Goal: Feedback & Contribution: Contribute content

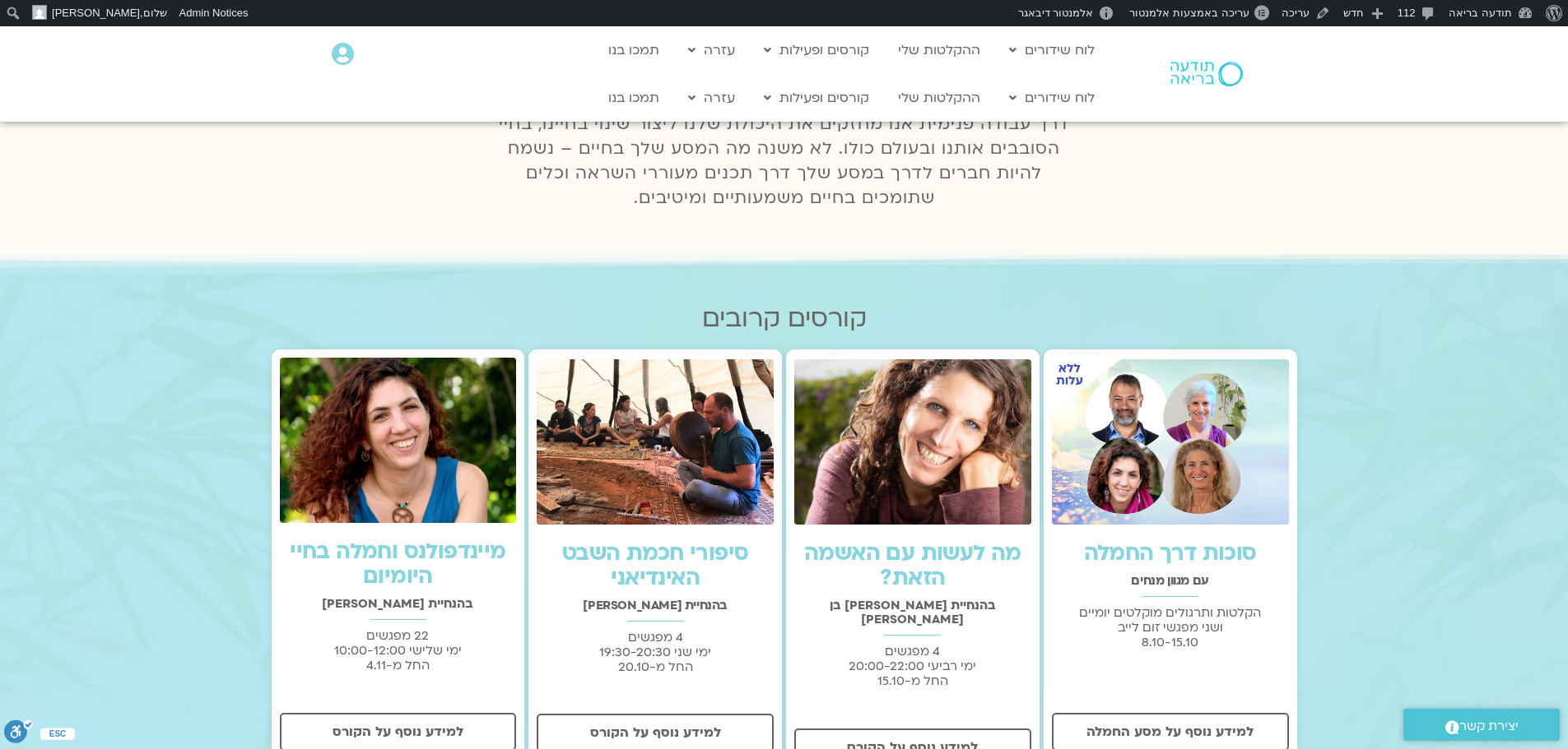
scroll to position [329, 0]
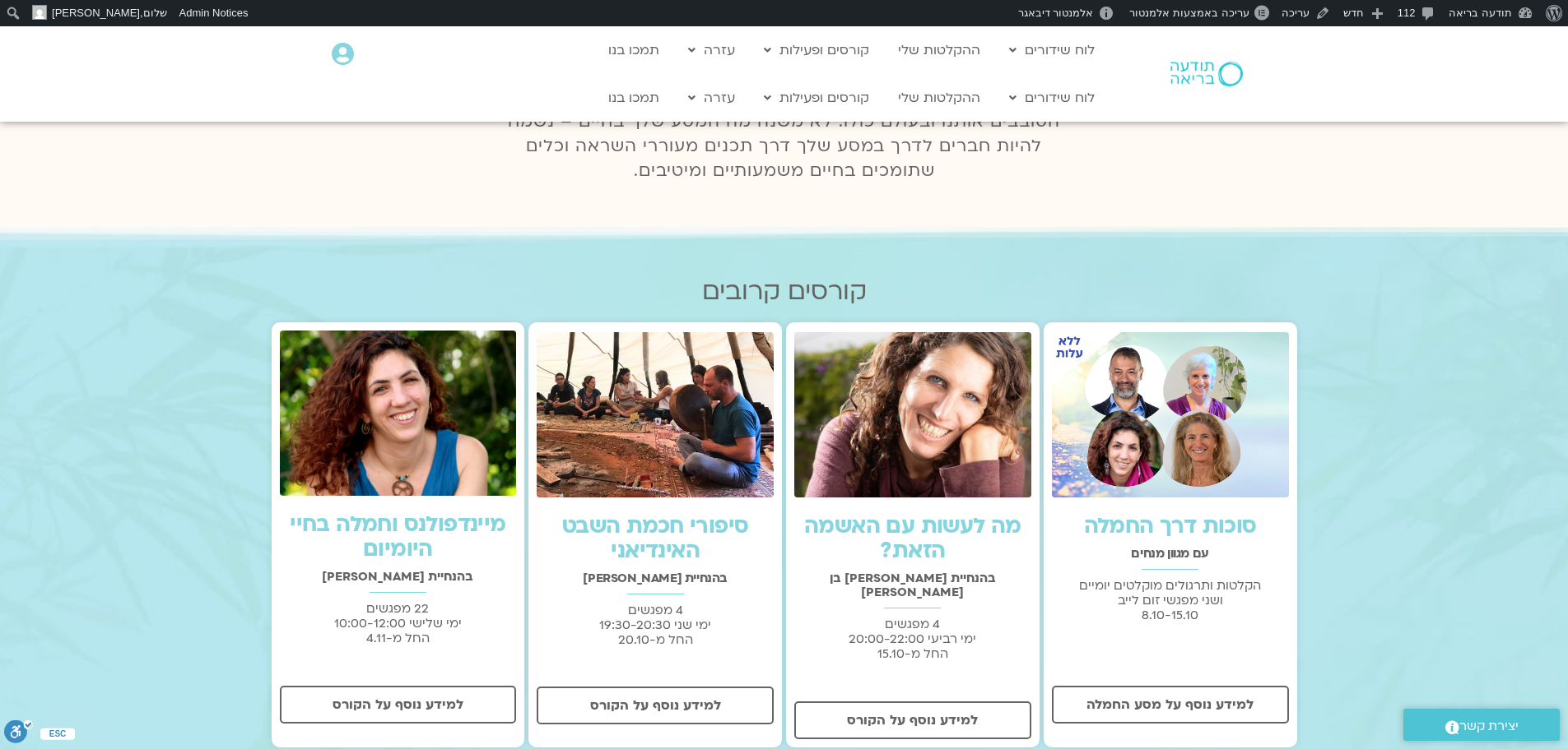
click at [1194, 69] on img at bounding box center [1207, 74] width 72 height 25
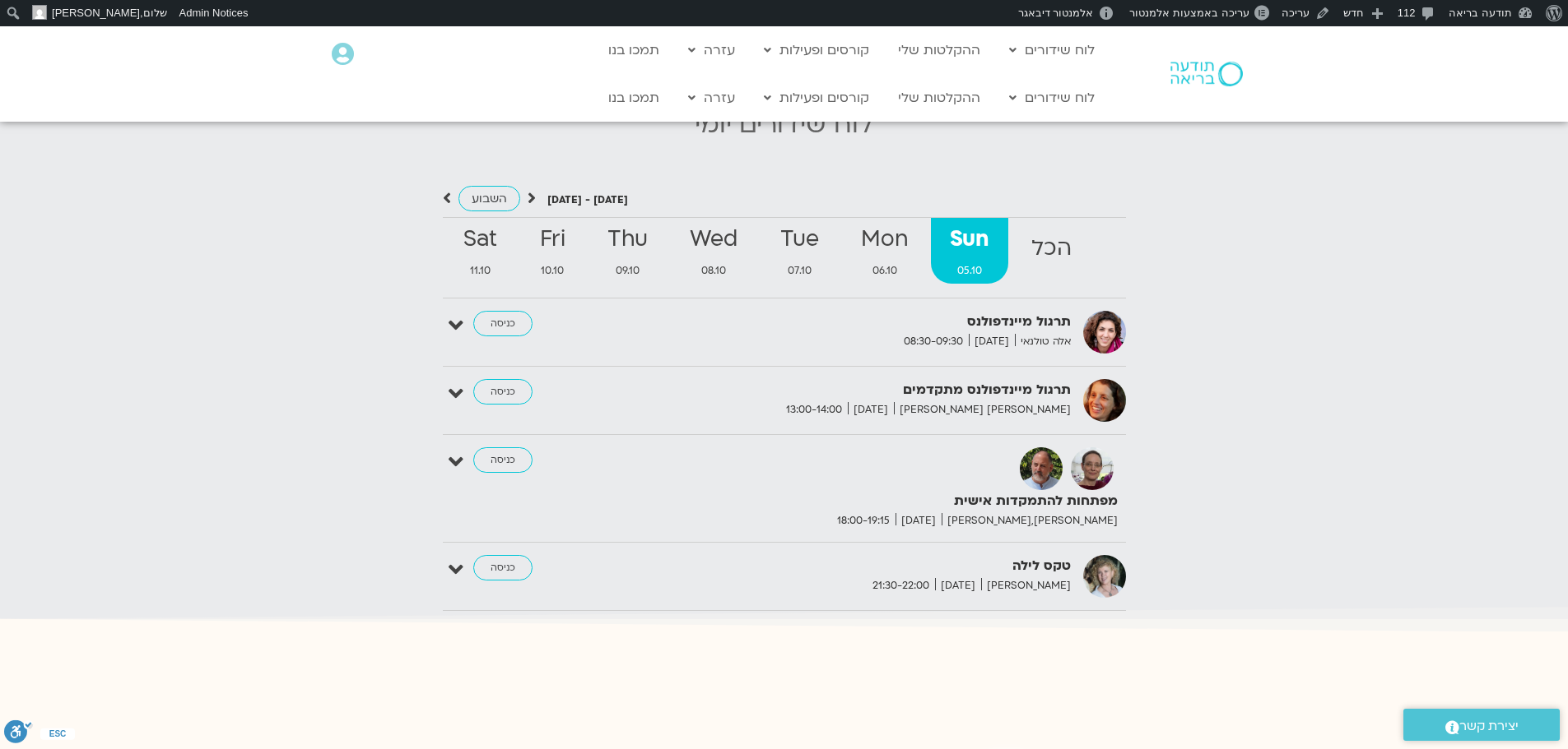
scroll to position [1727, 0]
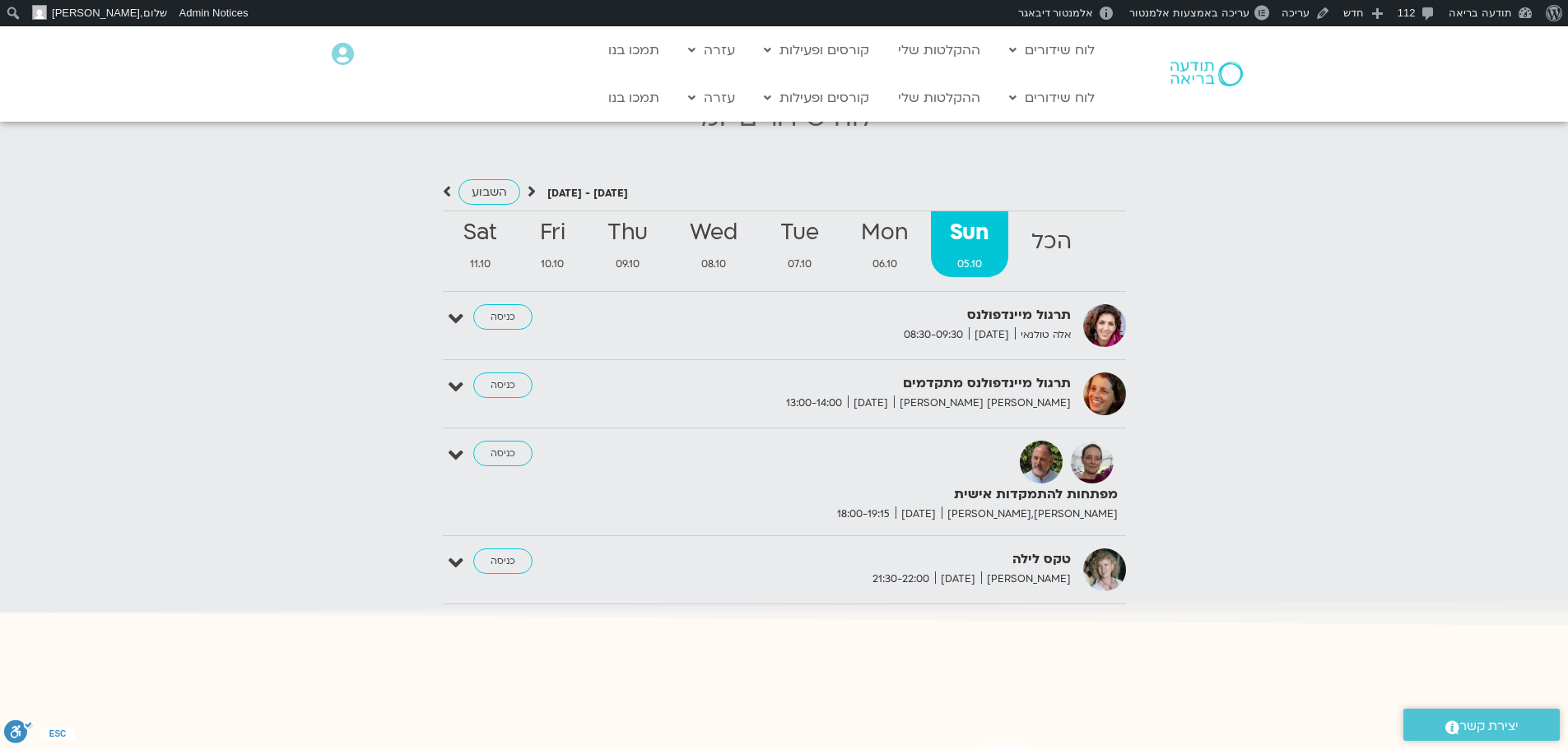
click at [1010, 304] on strong "תרגול מיינדפולנס" at bounding box center [869, 315] width 403 height 22
copy div "תרגול מיינדפולנס"
click at [948, 100] on link "ההקלטות שלי" at bounding box center [939, 98] width 99 height 31
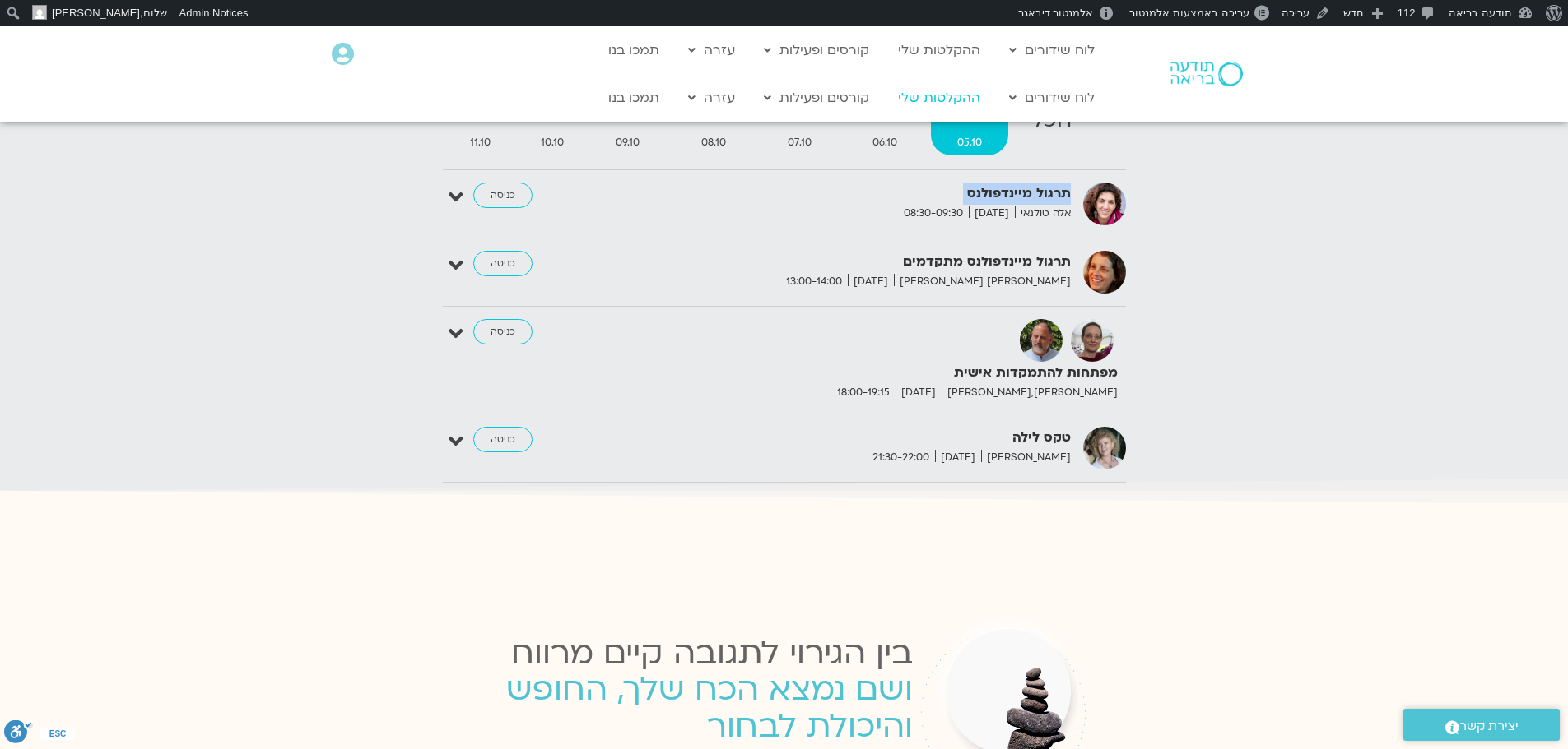
scroll to position [1651, 0]
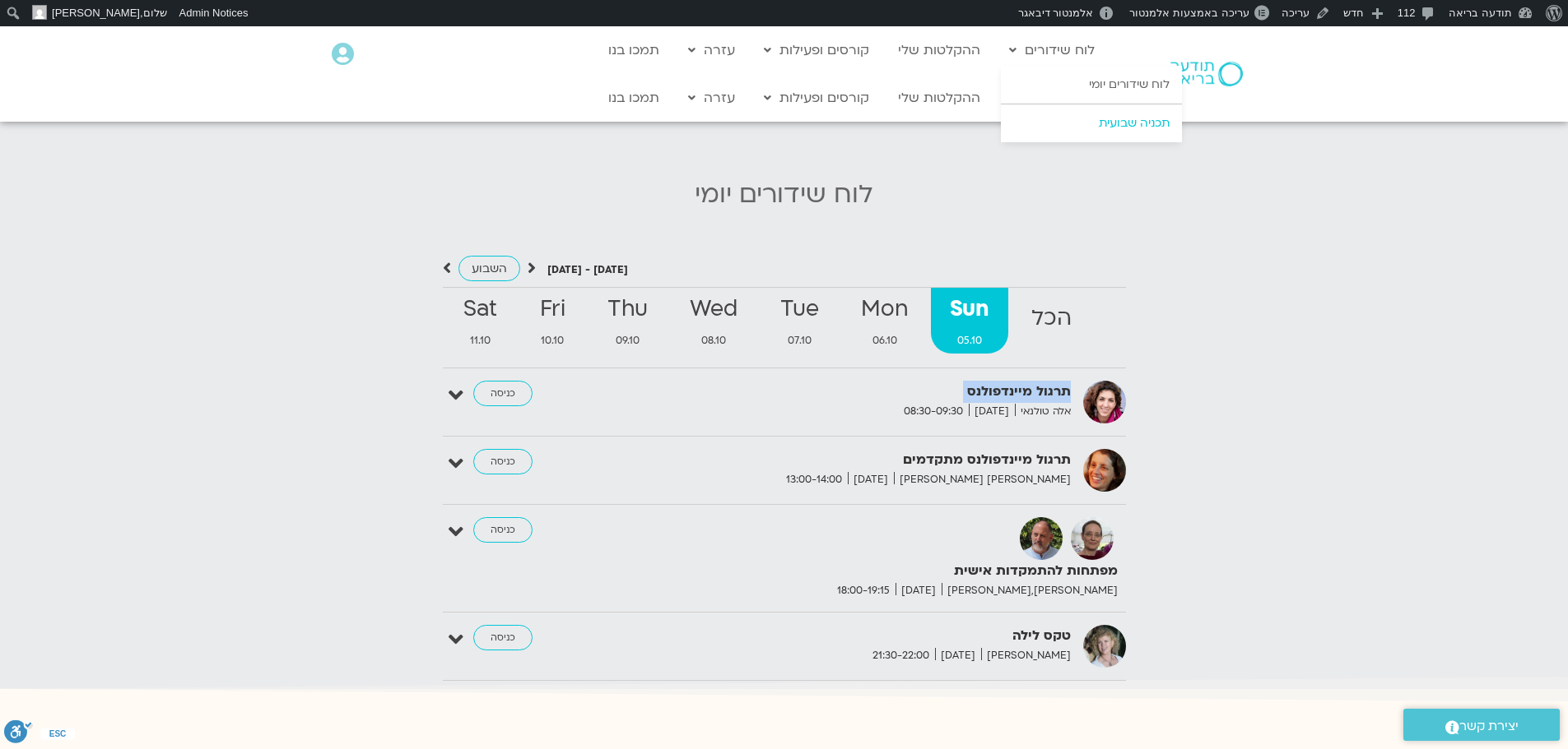
click at [1103, 122] on link "תכניה שבועית" at bounding box center [1091, 123] width 181 height 38
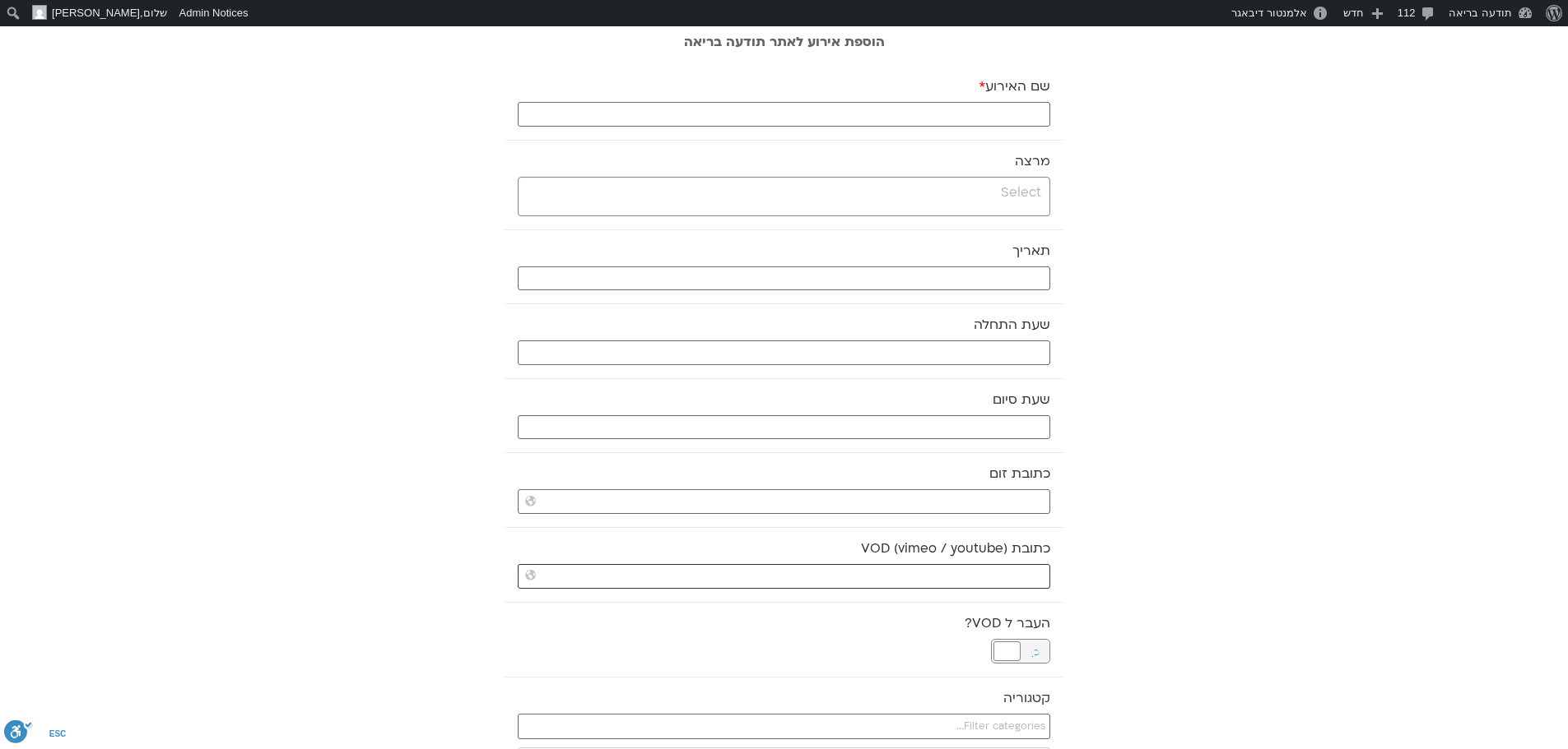
click at [945, 578] on input "כתובת VOD (vimeo / youtube)" at bounding box center [784, 576] width 532 height 25
paste input "https://stream.mux.com/Am01wpWpob6QMunLchSgXjACS02pMiTsWwRuX5LG5mHFA.m3u8"
type input "https://stream.mux.com/Am01wpWpob6QMunLchSgXjACS02pMiTsWwRuX5LG5mHFA.m3u8"
click at [967, 120] on input "שם האירוע *" at bounding box center [784, 115] width 532 height 25
paste input "תרגול מיינדפולנס"
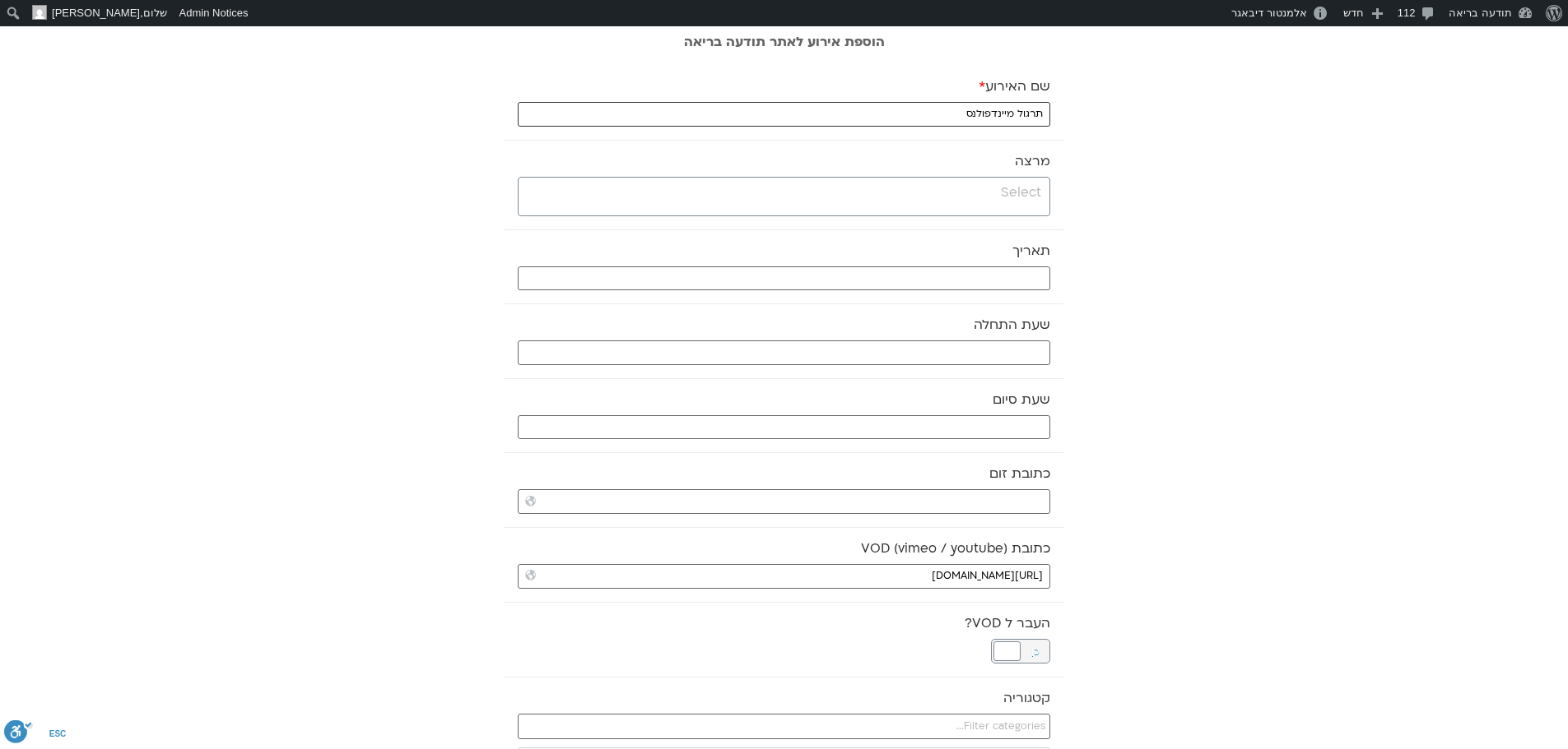
type input "תרגול מיינדפולנס"
click at [987, 212] on span at bounding box center [784, 197] width 532 height 40
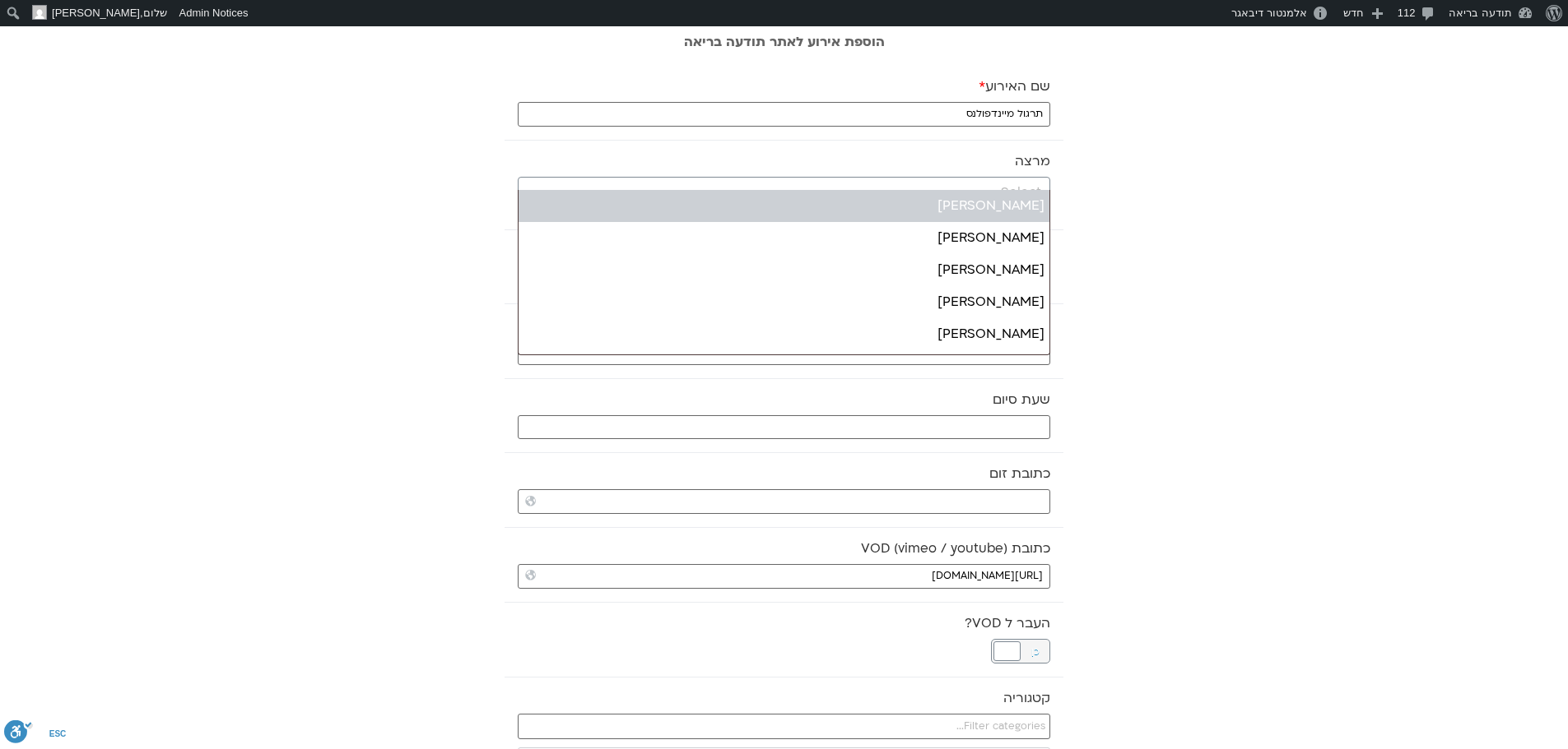
select select "******"
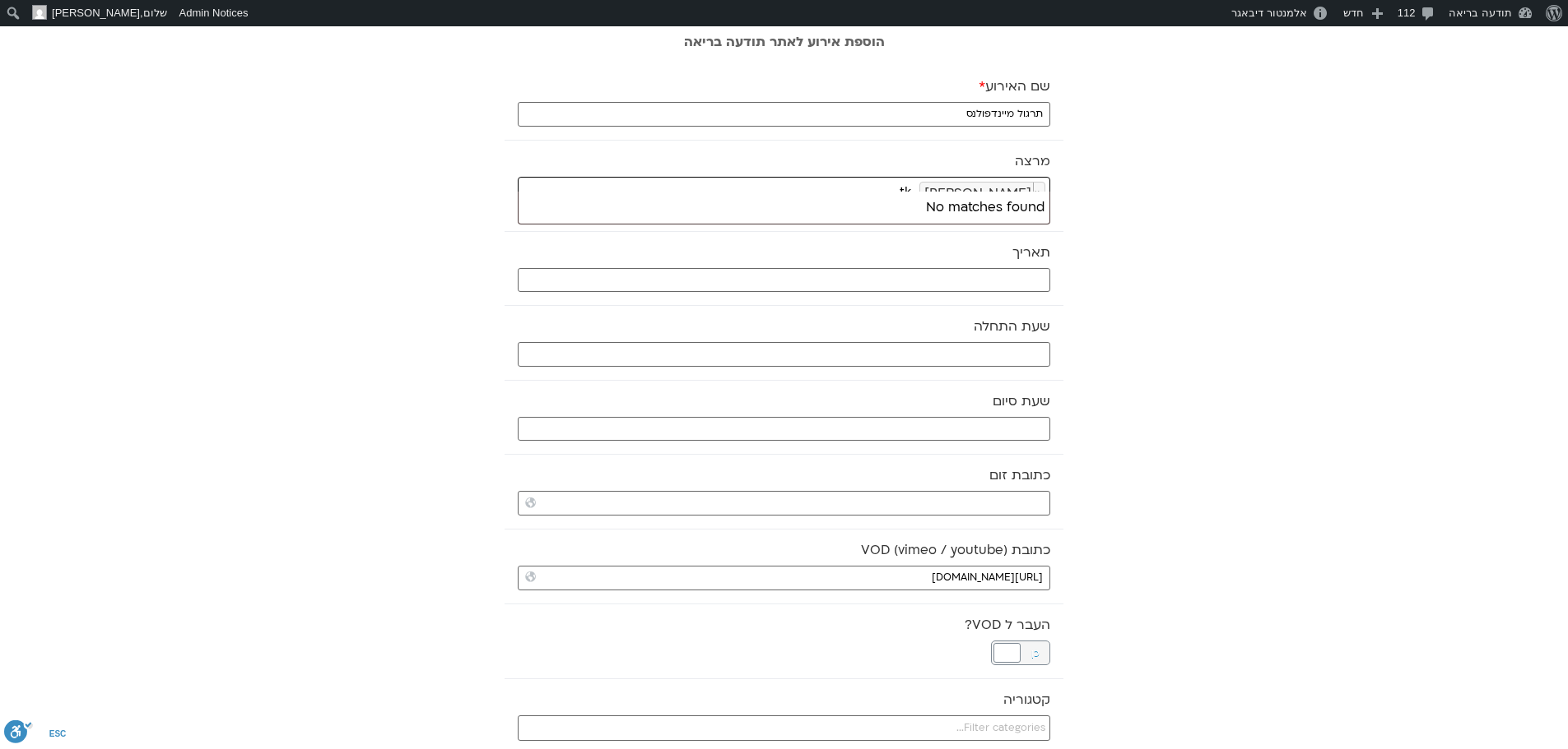
type input "t"
select select
type input "דלית דרורי"
type input "דלית דרוריאל;"
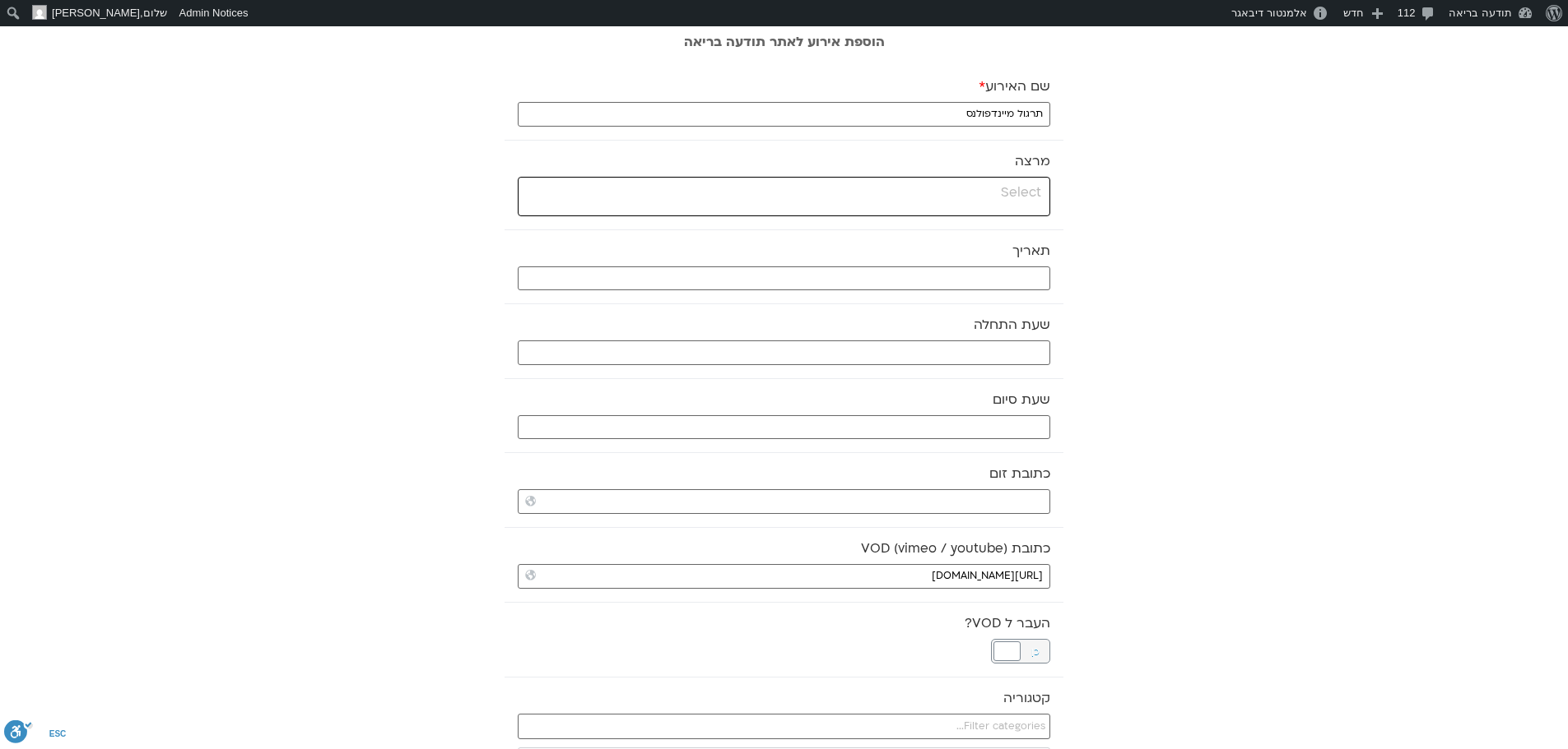
click at [1013, 195] on input "search" at bounding box center [782, 193] width 519 height 21
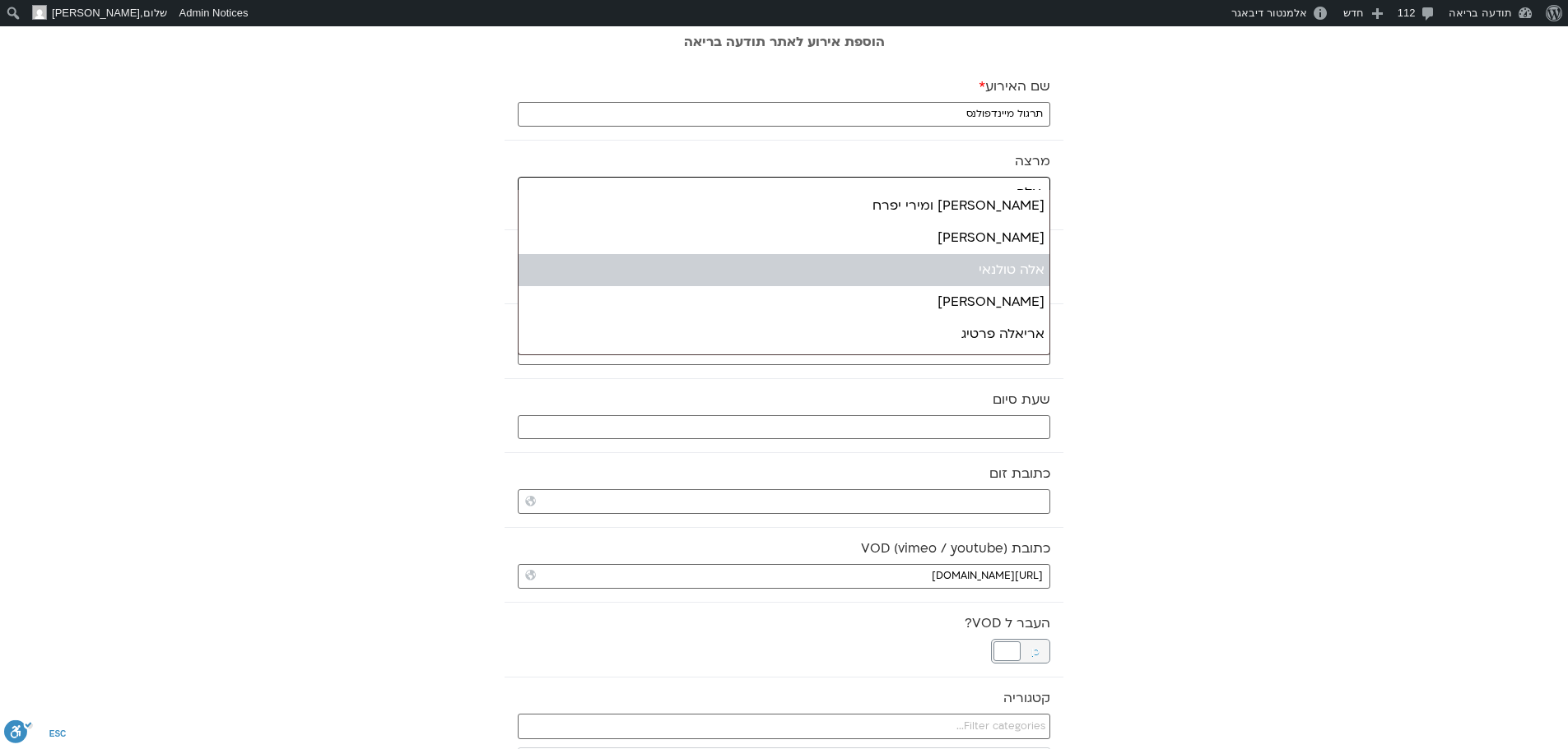
type input "אלה"
select select "****"
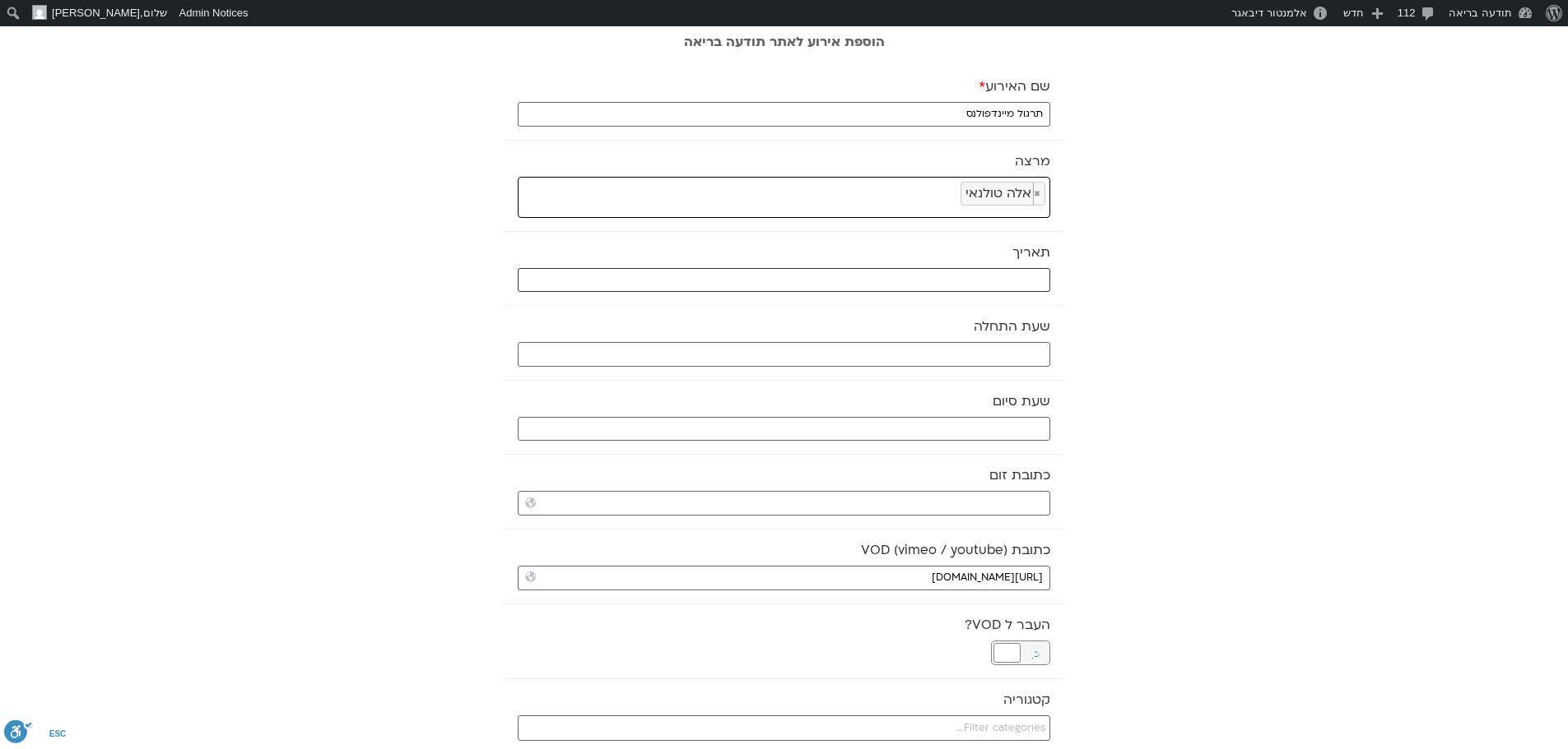
click at [996, 281] on input "text" at bounding box center [784, 281] width 532 height 25
click at [1034, 431] on link "5" at bounding box center [1034, 425] width 25 height 22
type input "05/10/2025"
click at [1018, 351] on input "text" at bounding box center [784, 355] width 532 height 25
click at [940, 413] on select "** ** ** ** ** ** ** ** ** ** ** ** ** ** ** ** ** ** ** ** ** ** ** **" at bounding box center [927, 412] width 53 height 27
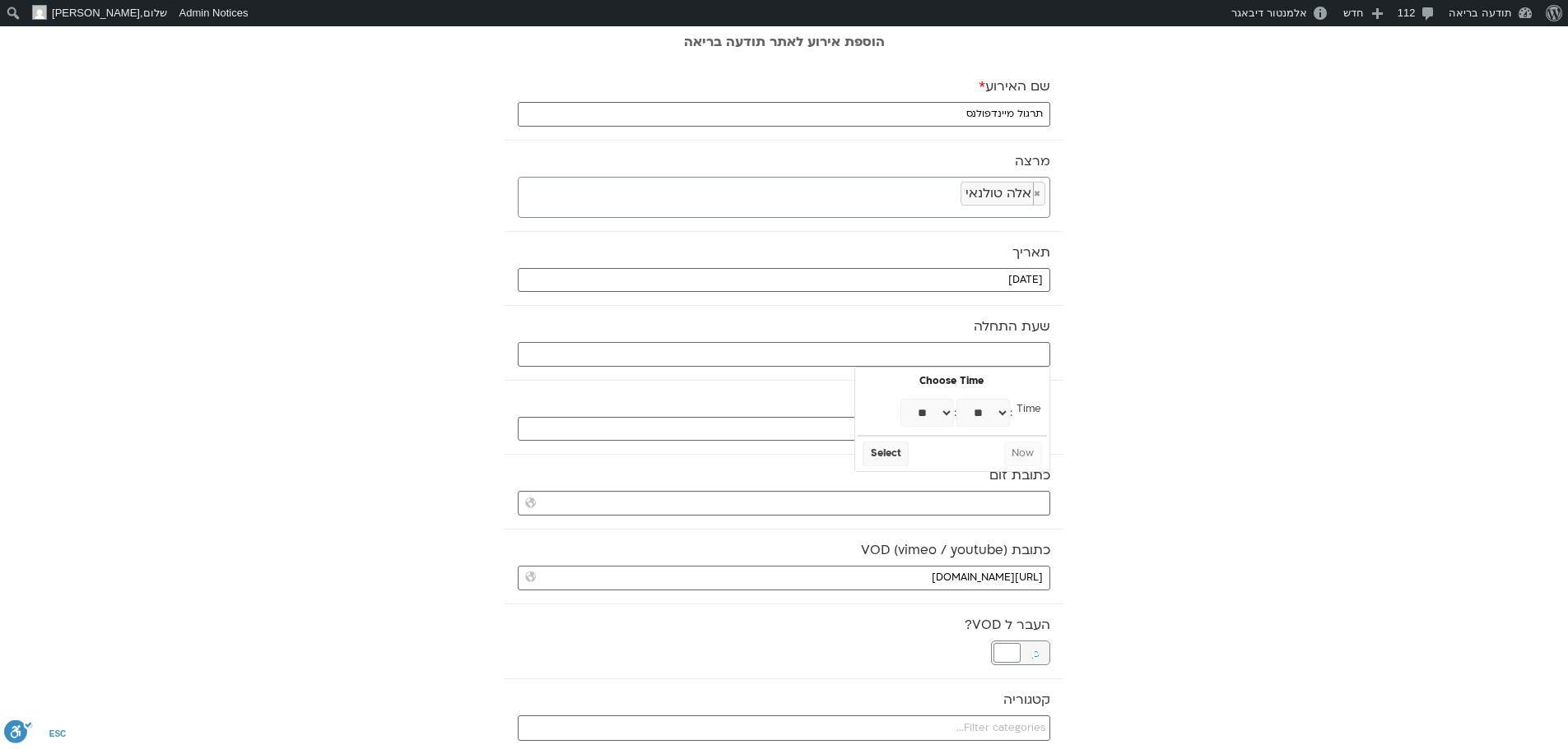
type input "08:00"
select select "*"
click at [882, 451] on button "Select" at bounding box center [885, 454] width 46 height 25
type input "08:30"
click at [900, 429] on input "text" at bounding box center [784, 429] width 532 height 25
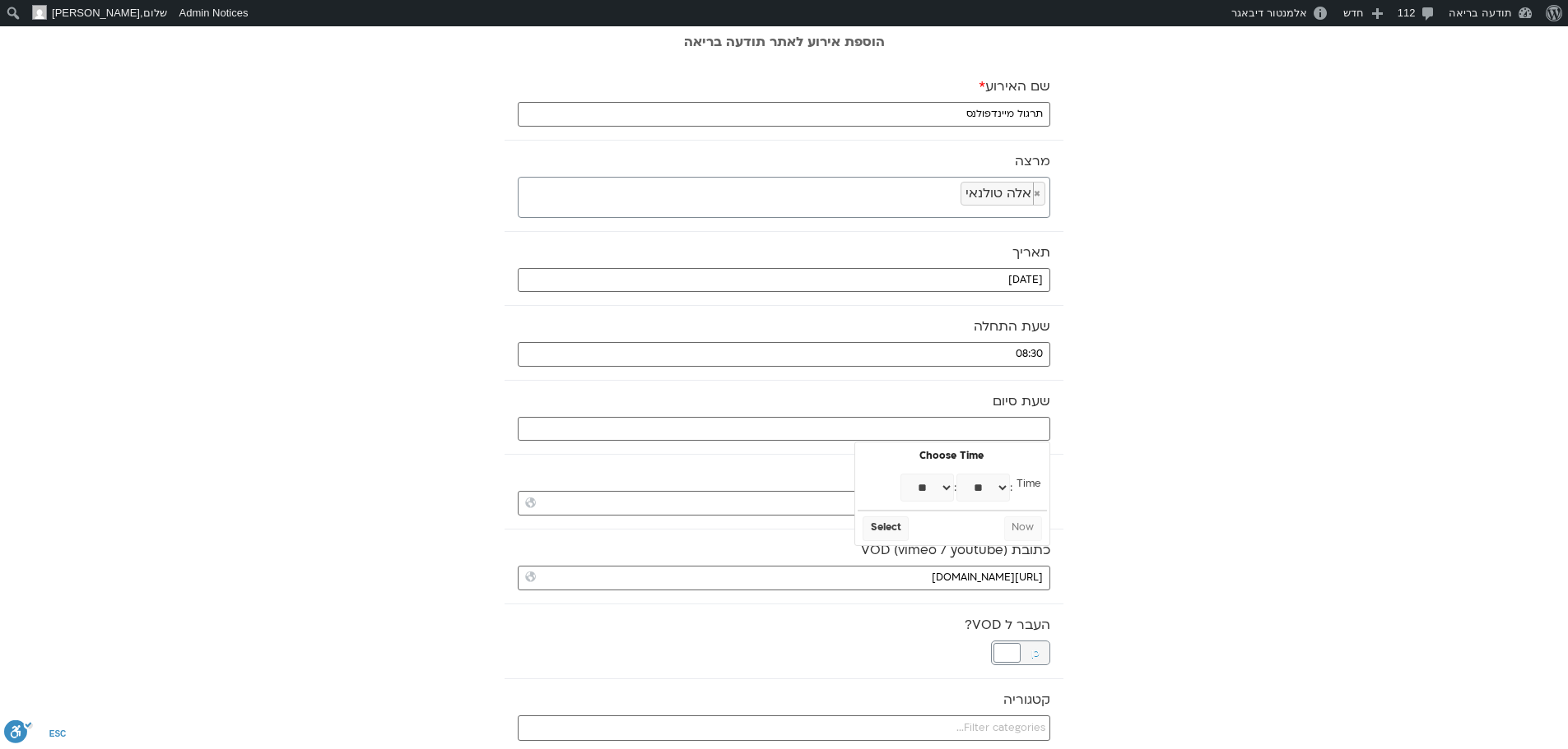
click at [936, 487] on select "** ** ** ** ** ** ** ** ** ** ** ** ** ** ** ** ** ** ** ** ** ** ** **" at bounding box center [927, 487] width 53 height 27
type input "09:00"
select select "*"
click at [996, 484] on select "** ** ** ** ** ** ** ** ** ** ** ** ** ** ** ** ** ** ** ** ** ** ** ** ** ** *…" at bounding box center [983, 487] width 53 height 27
click at [887, 531] on button "Select" at bounding box center [885, 529] width 46 height 25
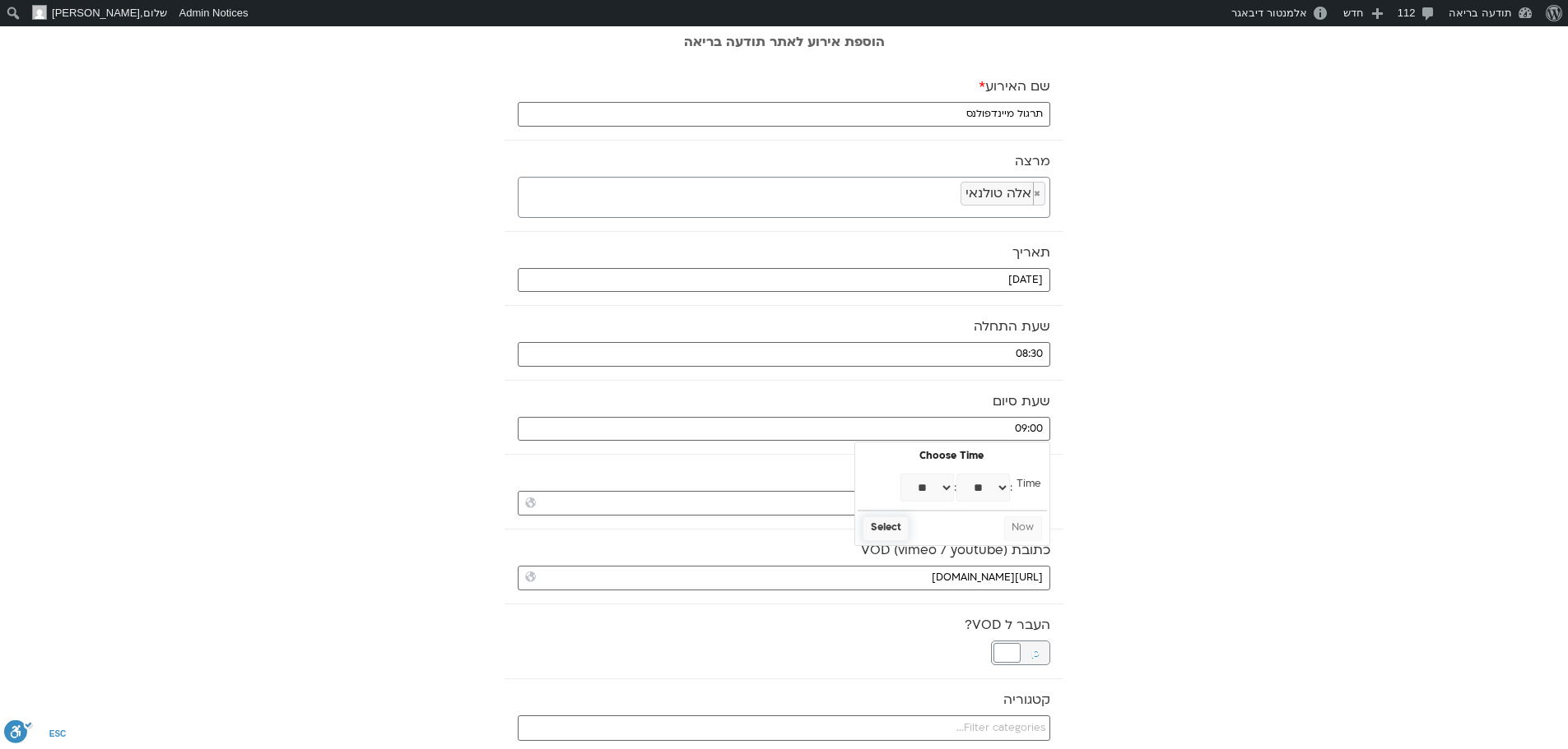
type input "09:30"
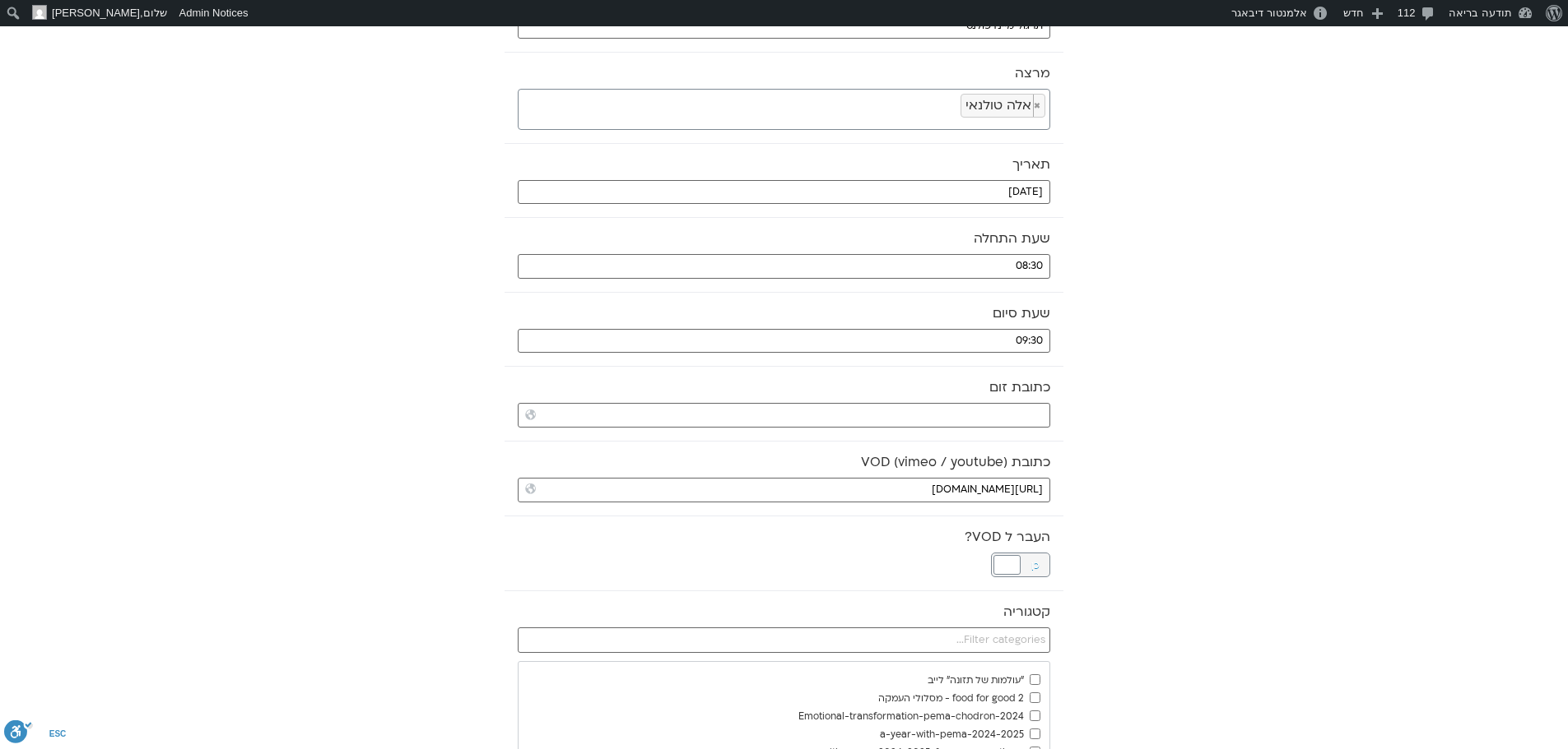
scroll to position [165, 0]
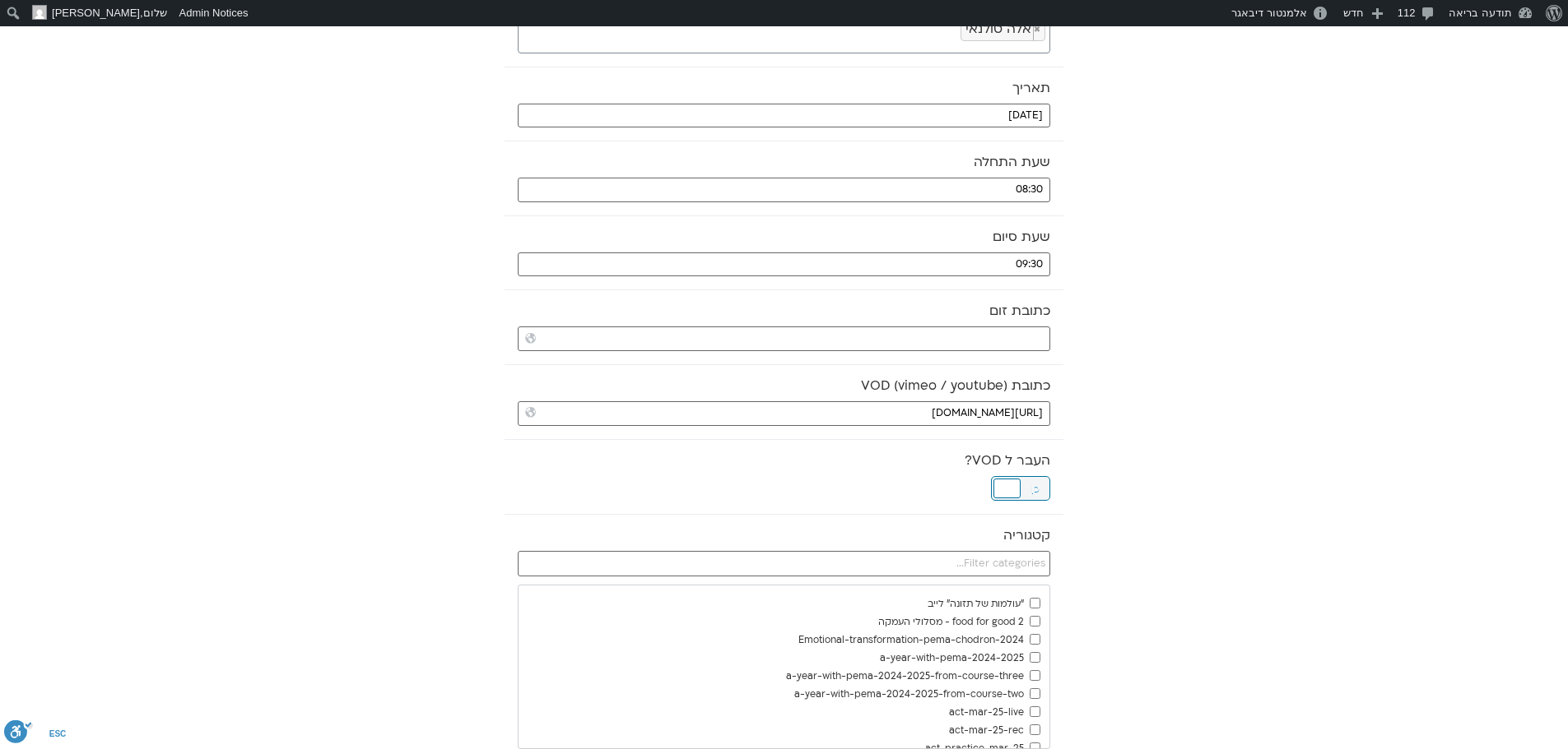
click at [1011, 487] on div at bounding box center [1006, 488] width 28 height 20
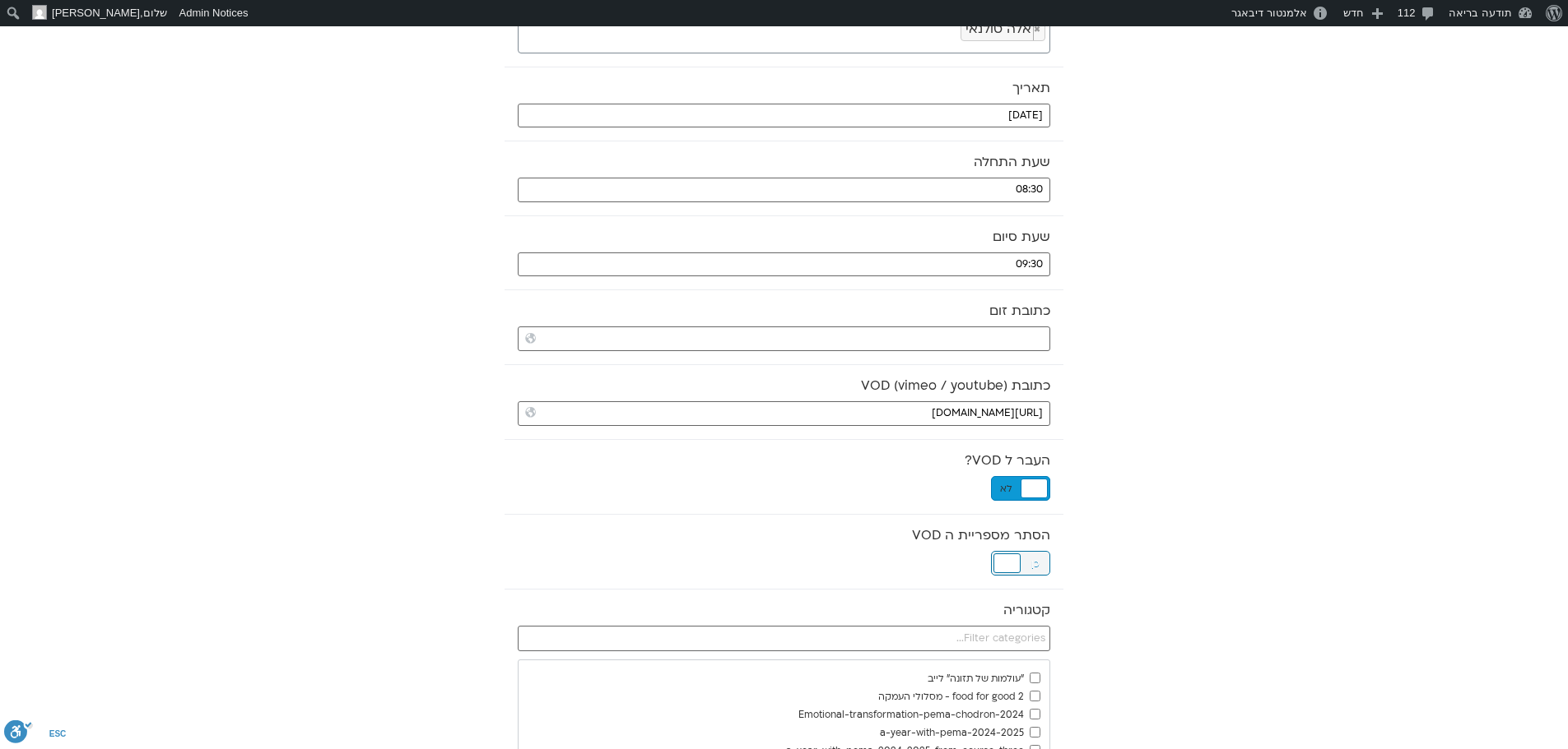
click at [1002, 563] on div at bounding box center [1006, 563] width 28 height 20
click at [990, 632] on input "text" at bounding box center [784, 639] width 532 height 27
type input "GUI"
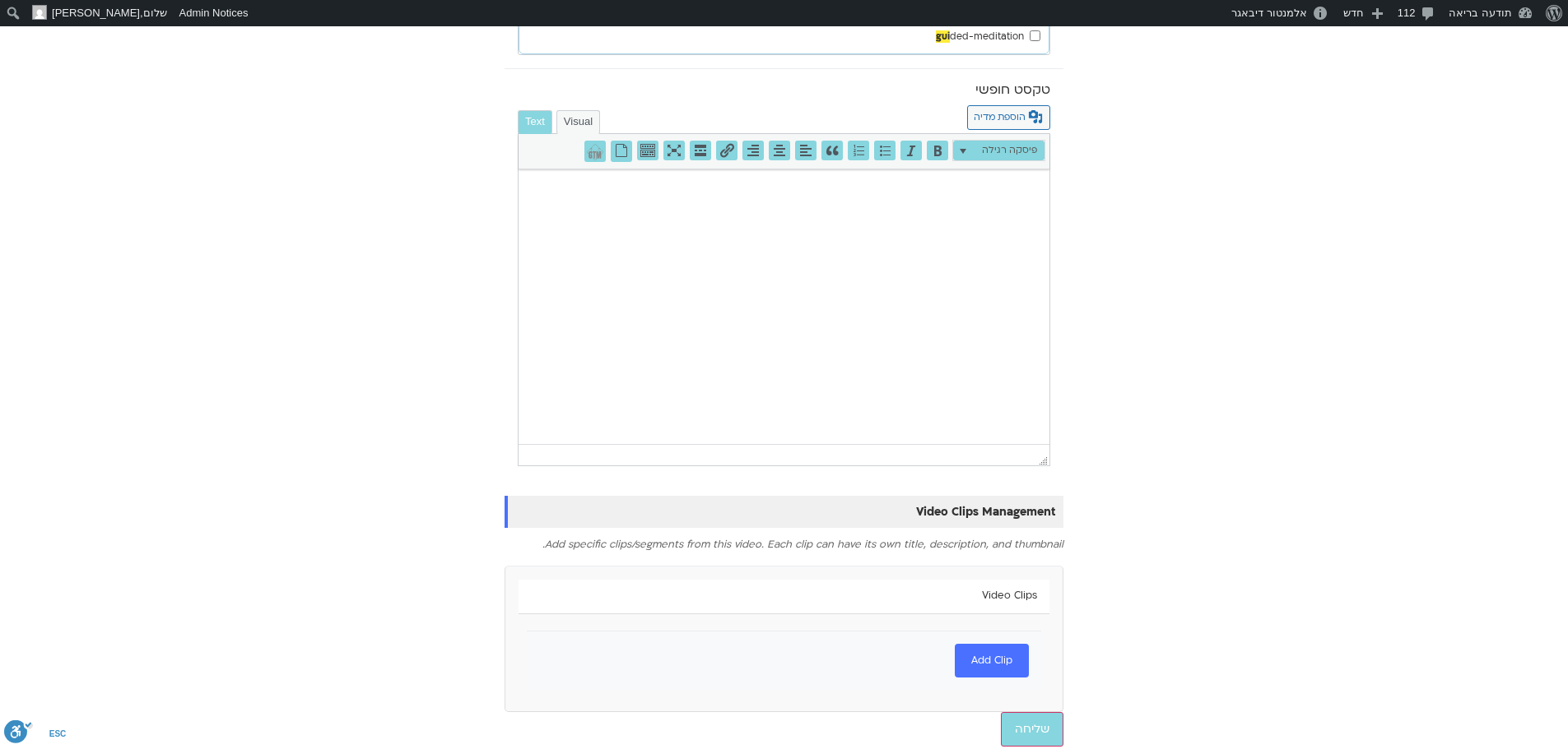
scroll to position [813, 0]
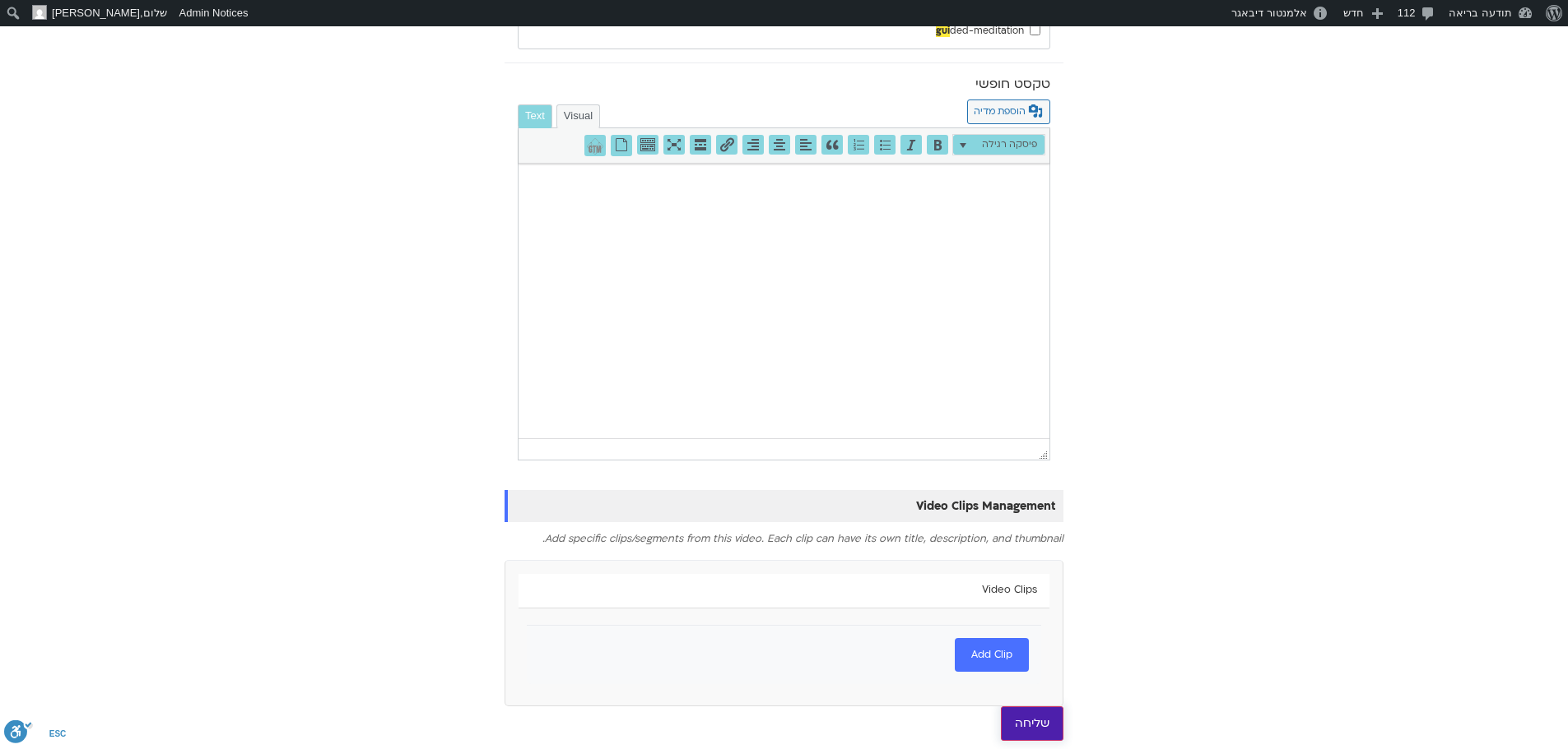
click at [1041, 723] on input "שליחה" at bounding box center [1032, 723] width 63 height 34
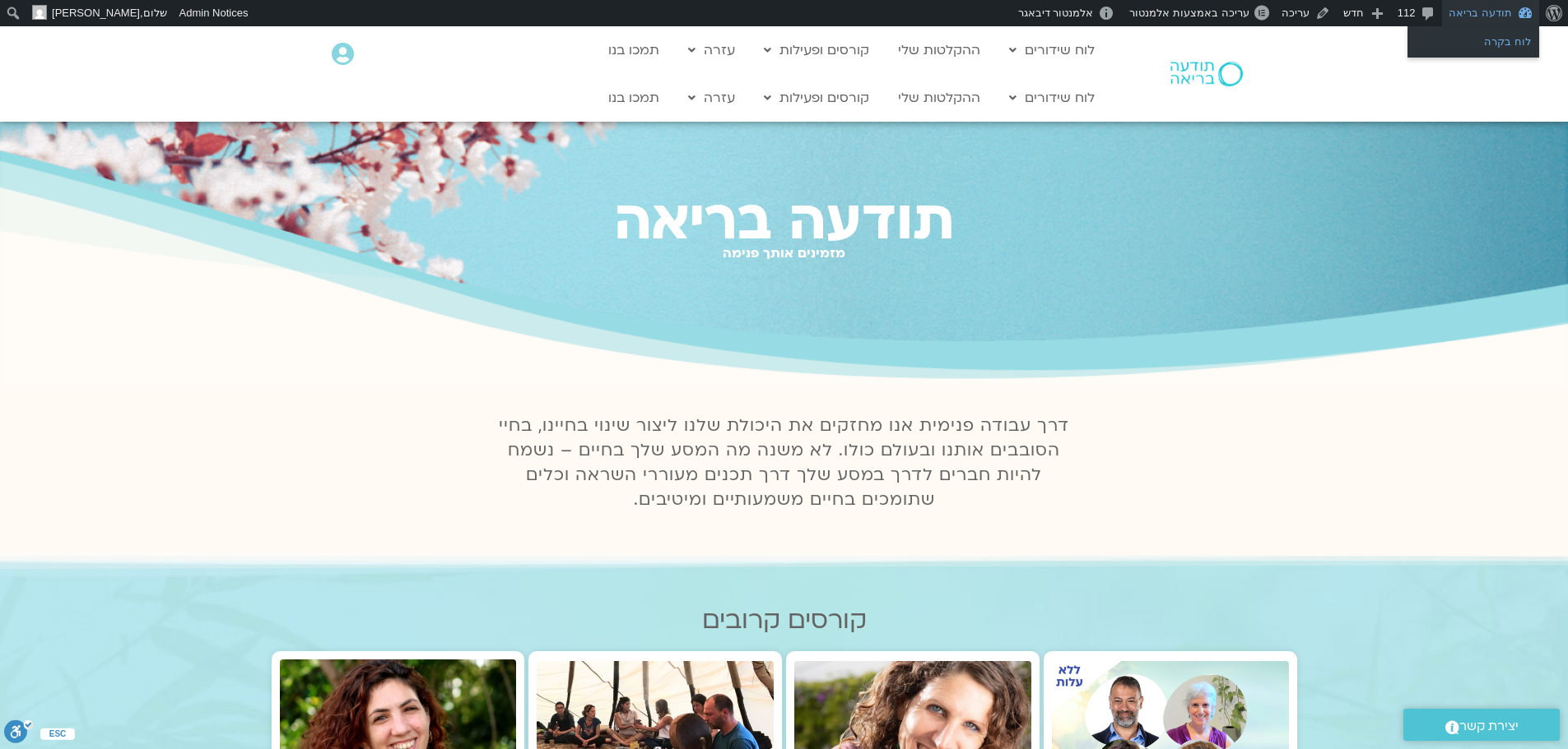
click at [1480, 42] on link "לוח בקרה" at bounding box center [1473, 42] width 132 height 22
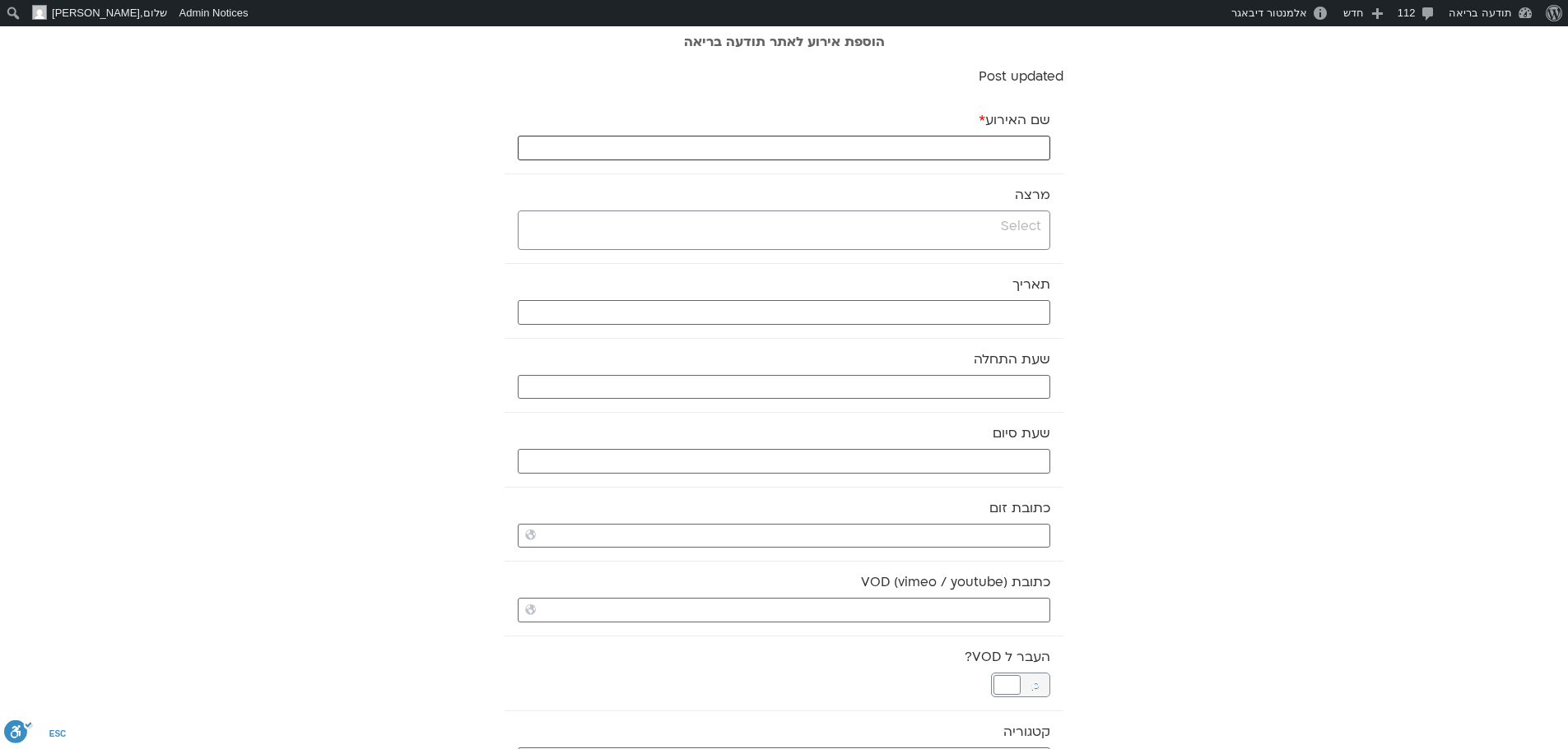
click at [963, 148] on input "שם האירוע *" at bounding box center [784, 148] width 532 height 25
paste input "תרגול יוגה תרפיה – [DATE]"
click at [963, 148] on input "תרגול יוגה תרפיה – 7/9/25" at bounding box center [784, 148] width 532 height 25
click at [925, 141] on input "תרגול יוגה תרפיה – 7/9/25" at bounding box center [784, 148] width 532 height 25
click at [935, 142] on input "תרגול יוגה תרפיה – 5/9/25" at bounding box center [784, 148] width 532 height 25
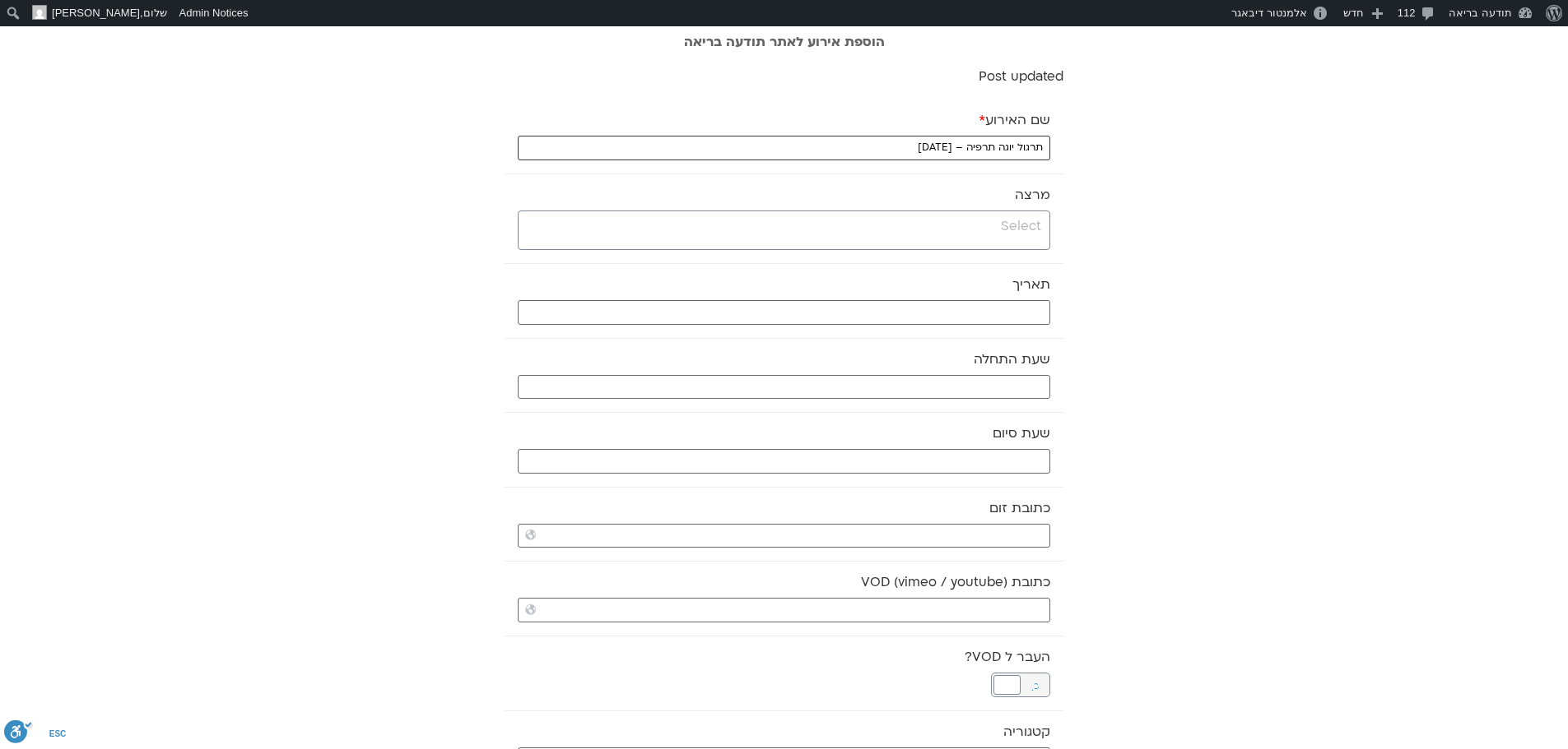
type input "תרגול יוגה תרפיה – 5/10/25"
click at [967, 221] on input "search" at bounding box center [782, 227] width 519 height 21
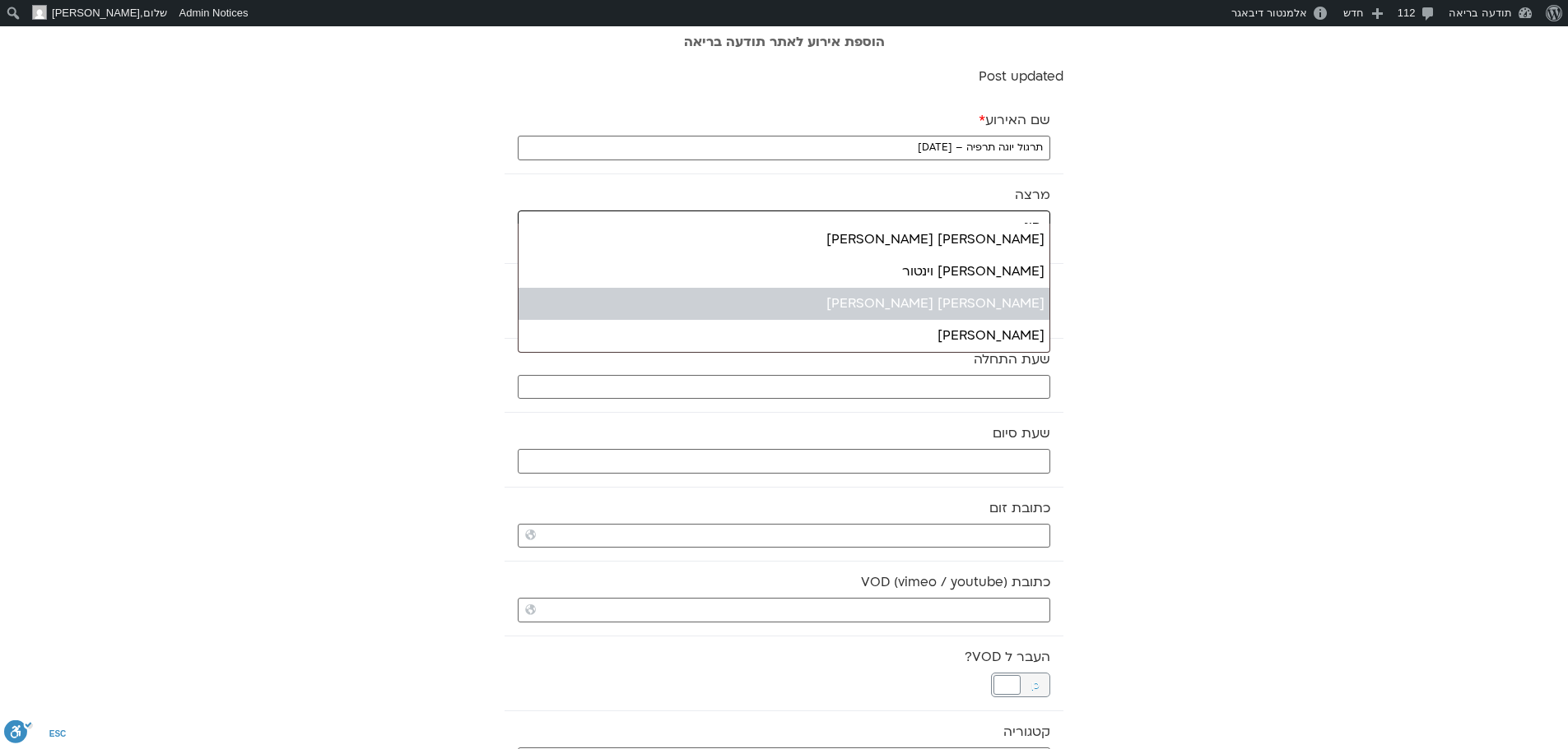
type input "סיג"
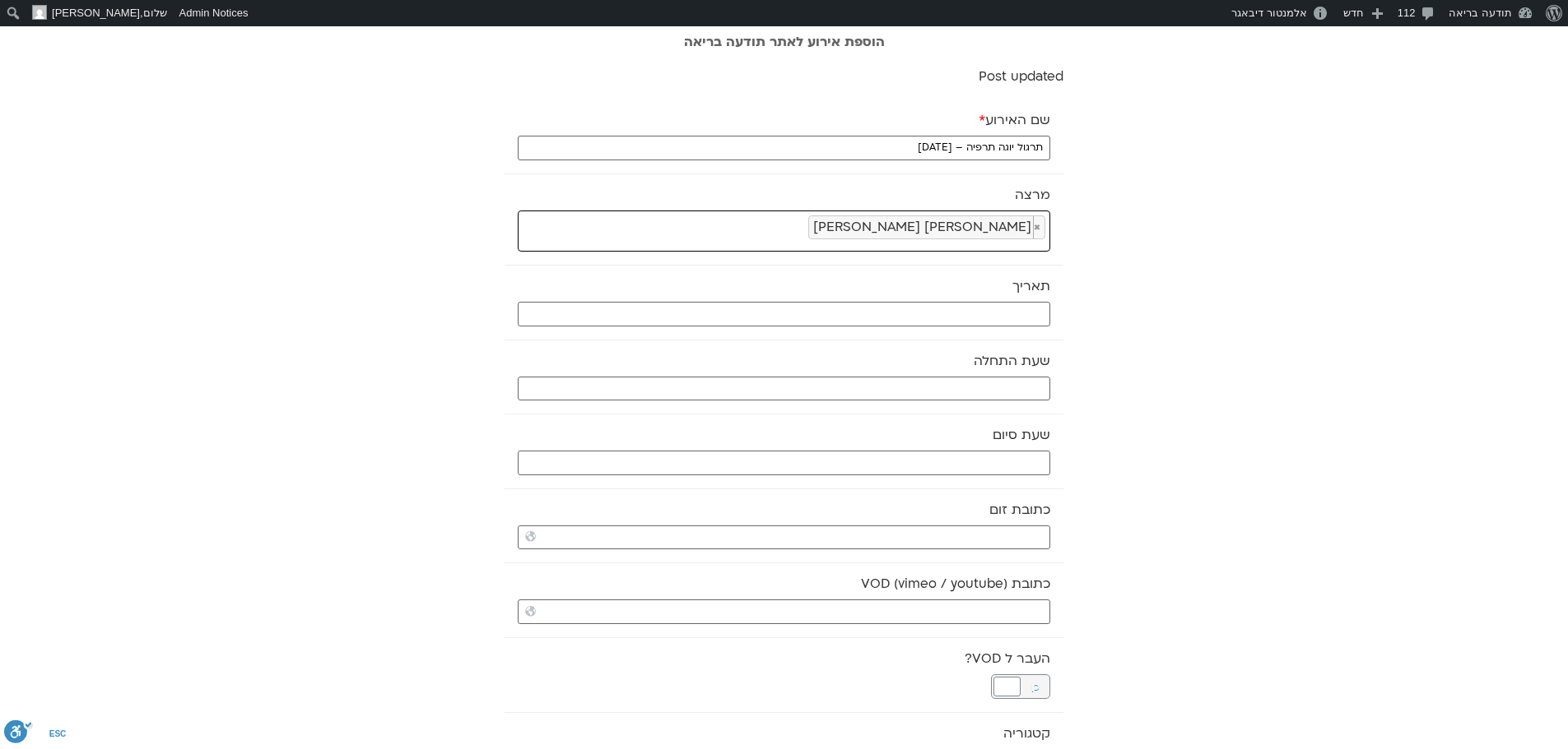
select select "*****"
click at [965, 308] on input "text" at bounding box center [784, 314] width 532 height 25
click at [985, 314] on input "text" at bounding box center [784, 314] width 532 height 25
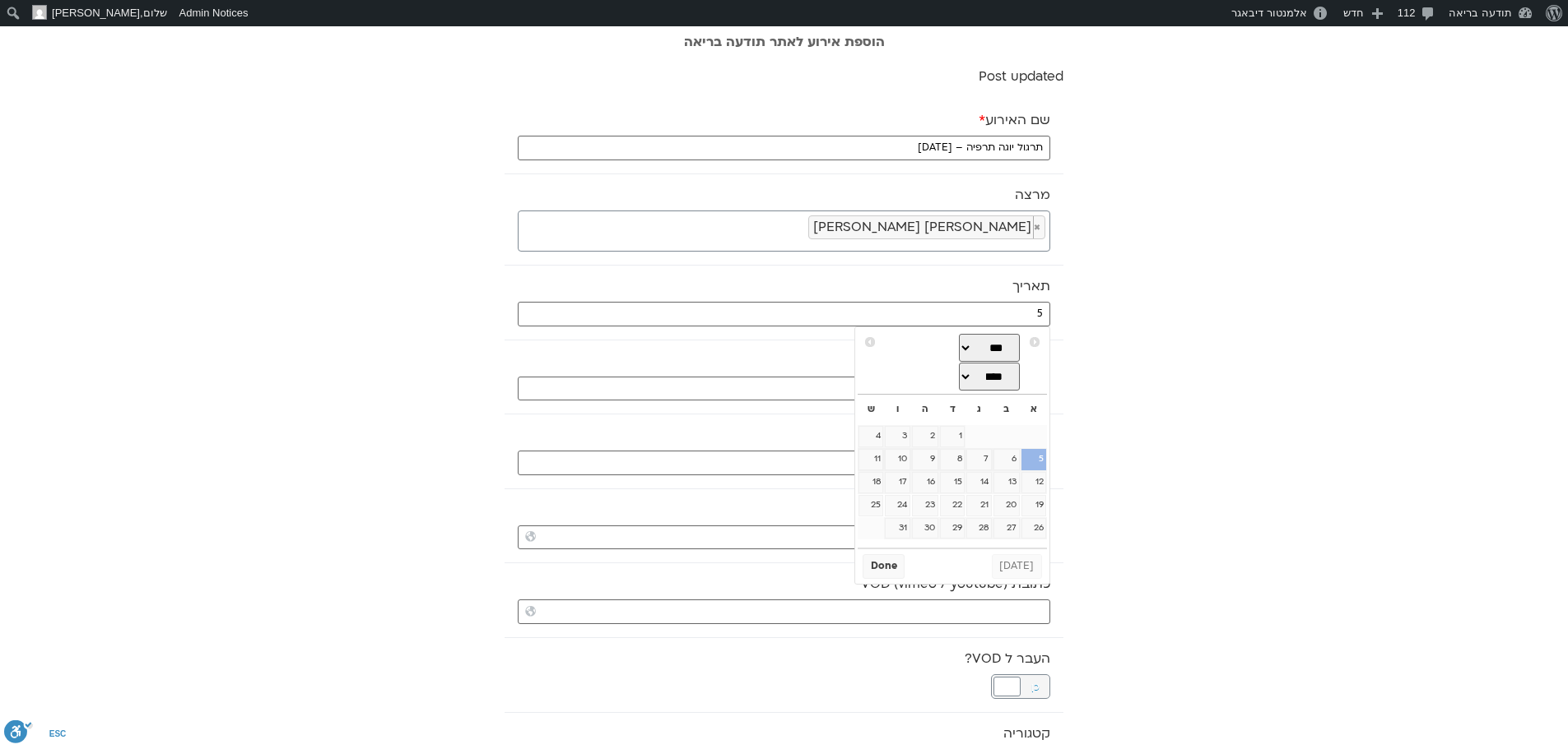
click at [1031, 460] on link "5" at bounding box center [1034, 460] width 25 height 22
type input "05/10/2025"
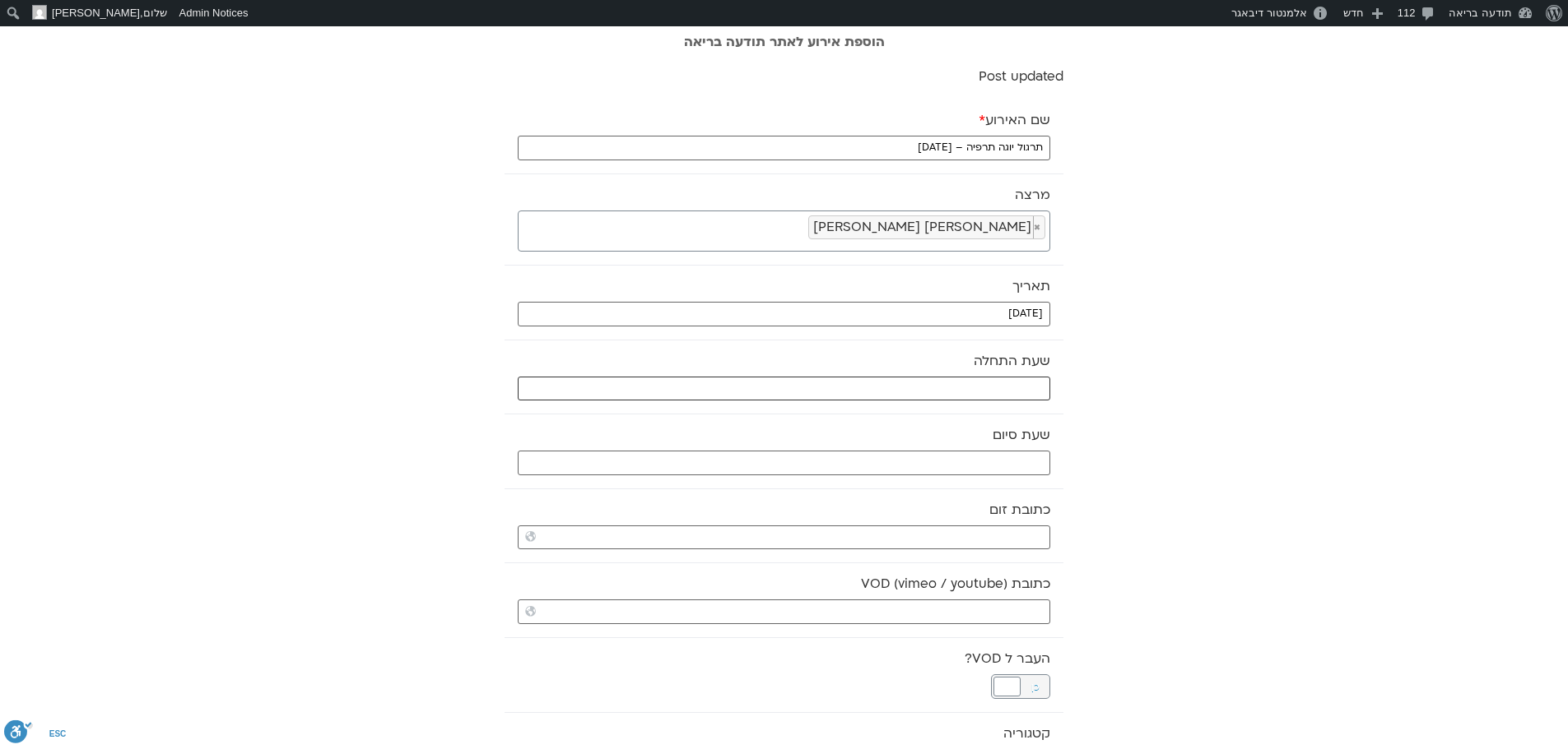
click at [991, 394] on input "text" at bounding box center [784, 389] width 532 height 25
click at [942, 451] on select "** ** ** ** ** ** ** ** ** ** ** ** ** ** ** ** ** ** ** ** ** ** ** **" at bounding box center [927, 447] width 53 height 27
select select "*"
type input "08:00"
click at [886, 492] on button "Select" at bounding box center [885, 487] width 46 height 25
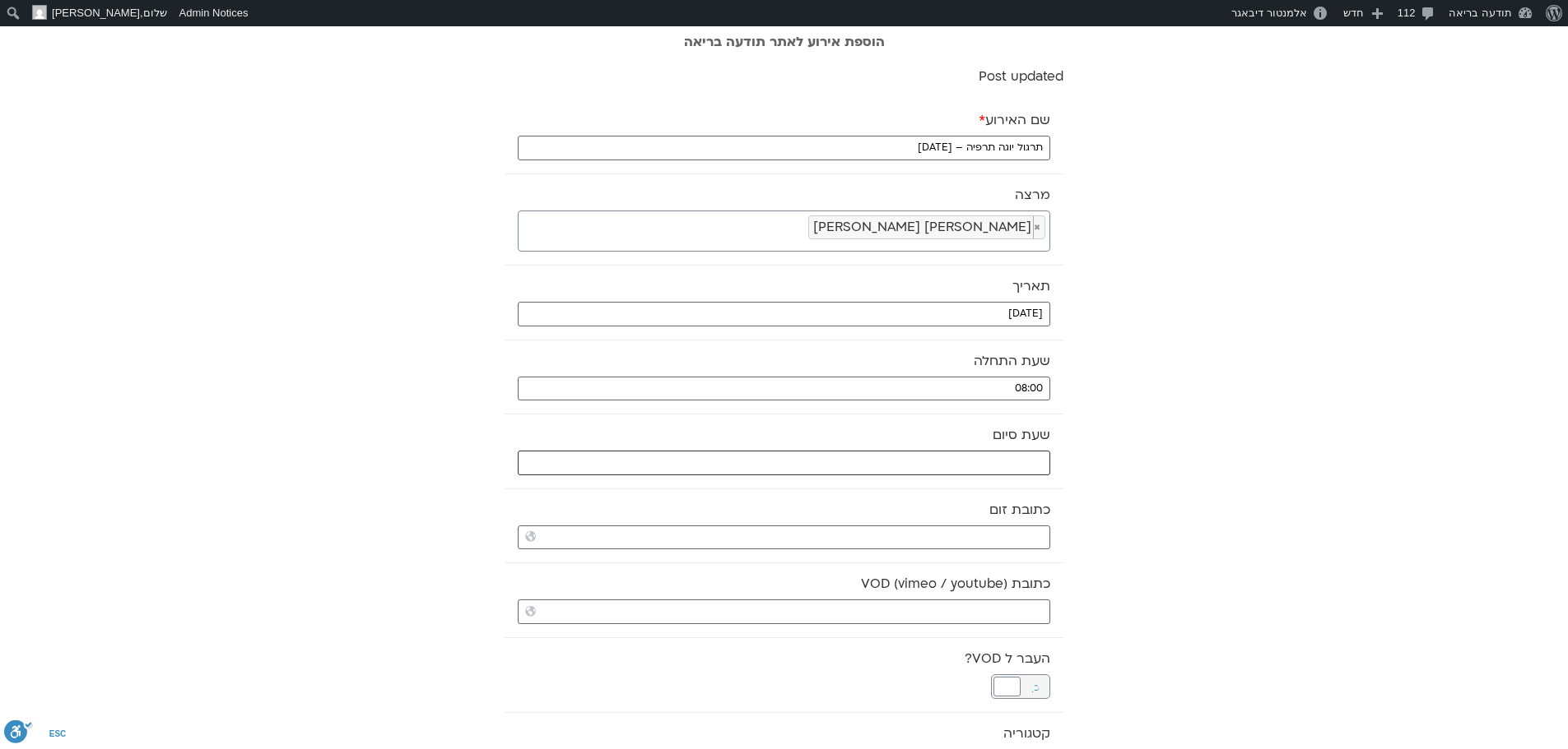
click at [916, 466] on input "text" at bounding box center [784, 463] width 532 height 25
click at [942, 523] on select "** ** ** ** ** ** ** ** ** ** ** ** ** ** ** ** ** ** ** ** ** ** ** **" at bounding box center [927, 521] width 53 height 27
type input "08:00"
select select "*"
click at [888, 567] on button "Select" at bounding box center [885, 562] width 46 height 25
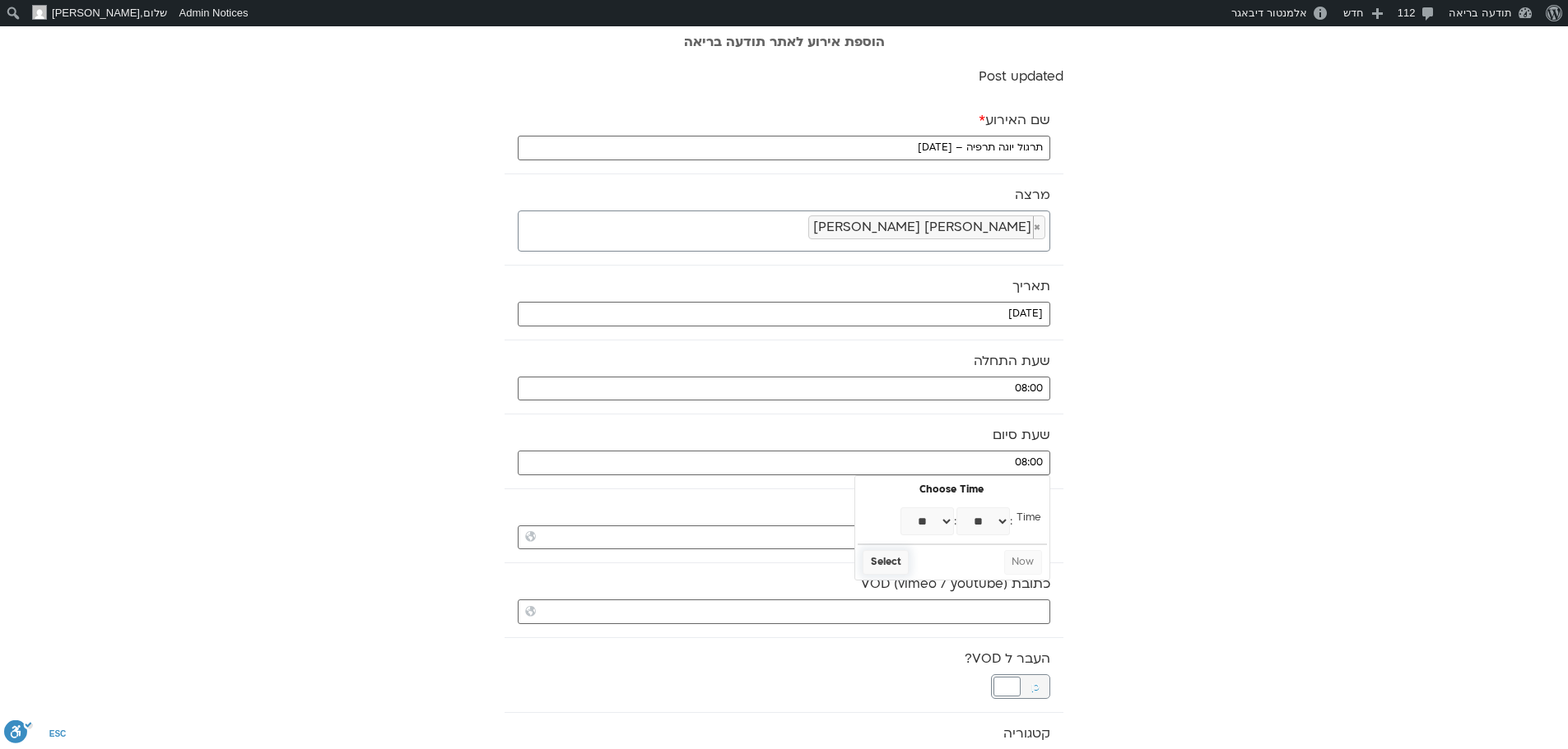
type input "08:30"
paste input "https://stream.mux.com/U3IzM8HS2Xr7U18QdOH7Kl601EnnraFsayjnSAVvD02rM.m3u8"
type input "https://stream.mux.com/U3IzM8HS2Xr7U18QdOH7Kl601EnnraFsayjnSAVvD02rM.m3u8"
click at [1004, 685] on div at bounding box center [1006, 686] width 28 height 20
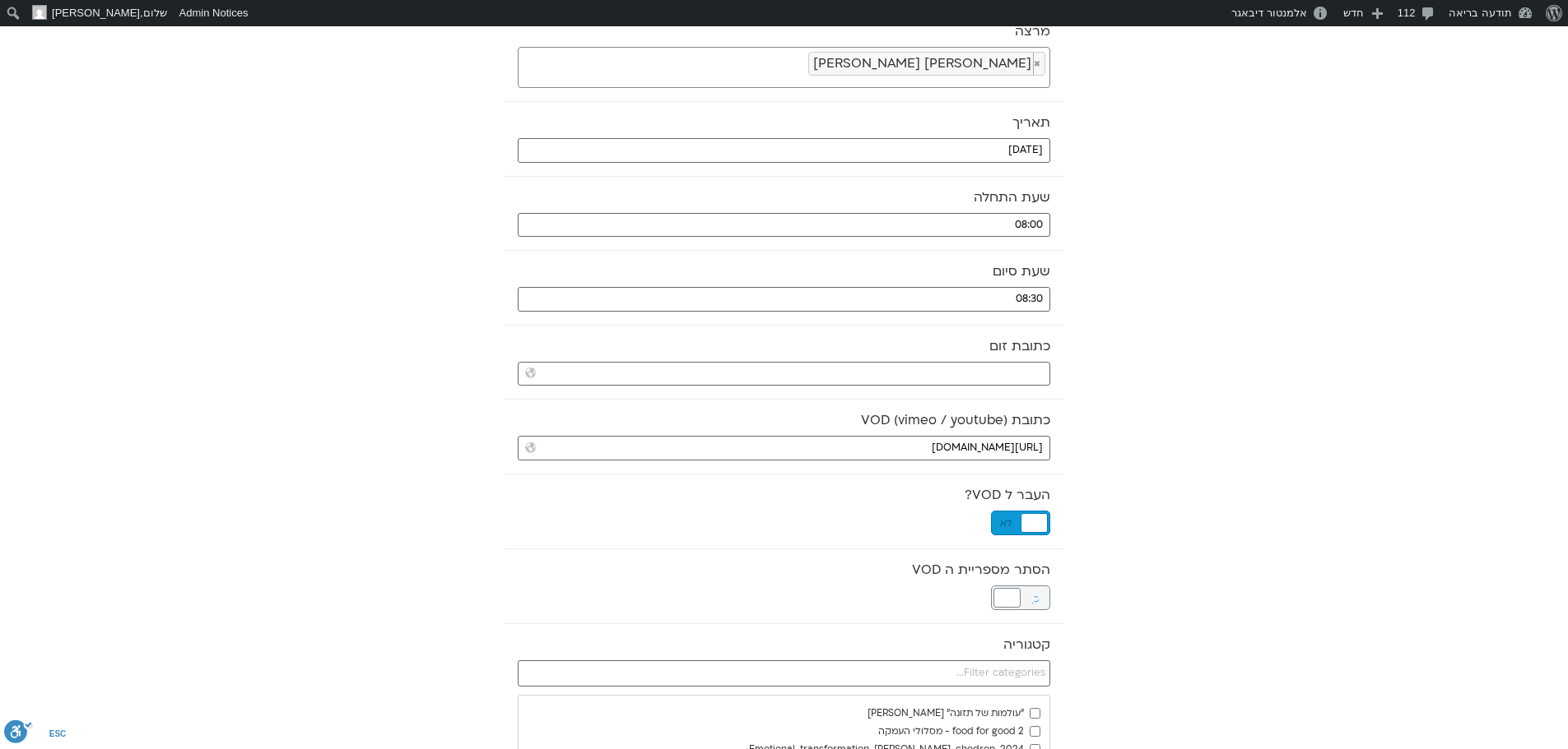
scroll to position [165, 0]
click at [1006, 595] on div at bounding box center [1006, 596] width 28 height 20
click at [1028, 675] on input "text" at bounding box center [784, 673] width 532 height 27
type input "DAI"
click at [1035, 718] on label "dai ly yoga" at bounding box center [1009, 712] width 63 height 12
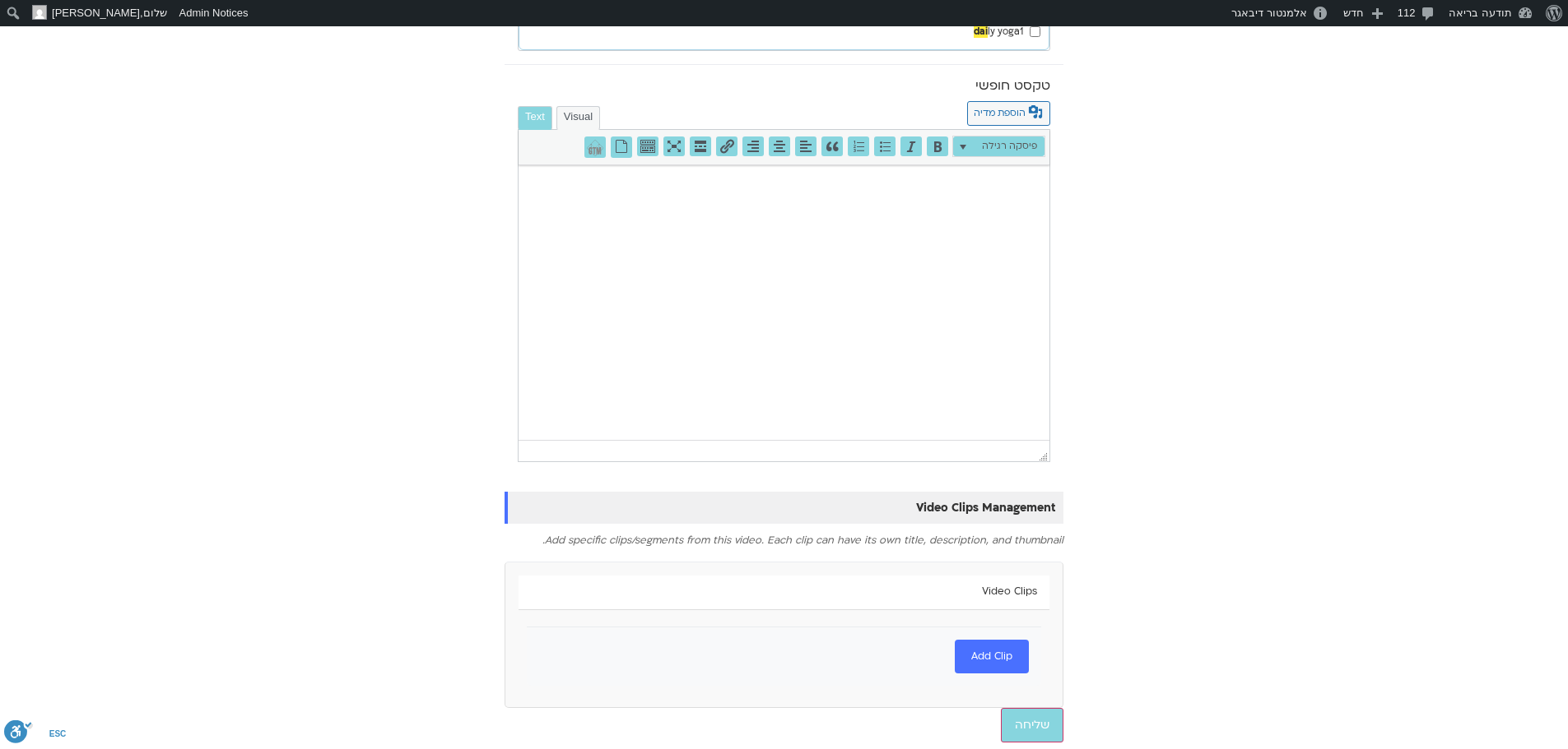
scroll to position [866, 0]
click at [1018, 723] on input "שליחה" at bounding box center [1032, 723] width 63 height 34
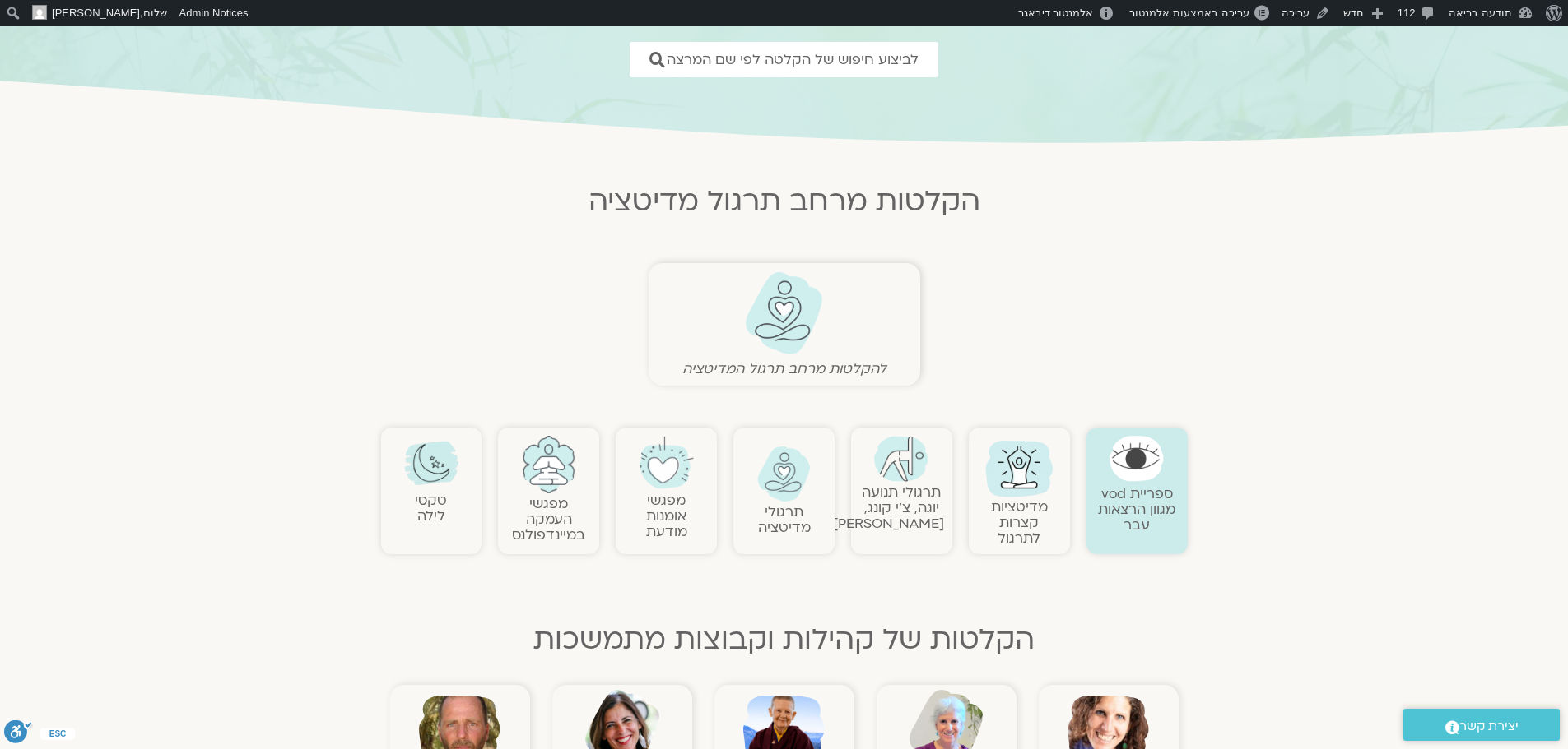
scroll to position [329, 0]
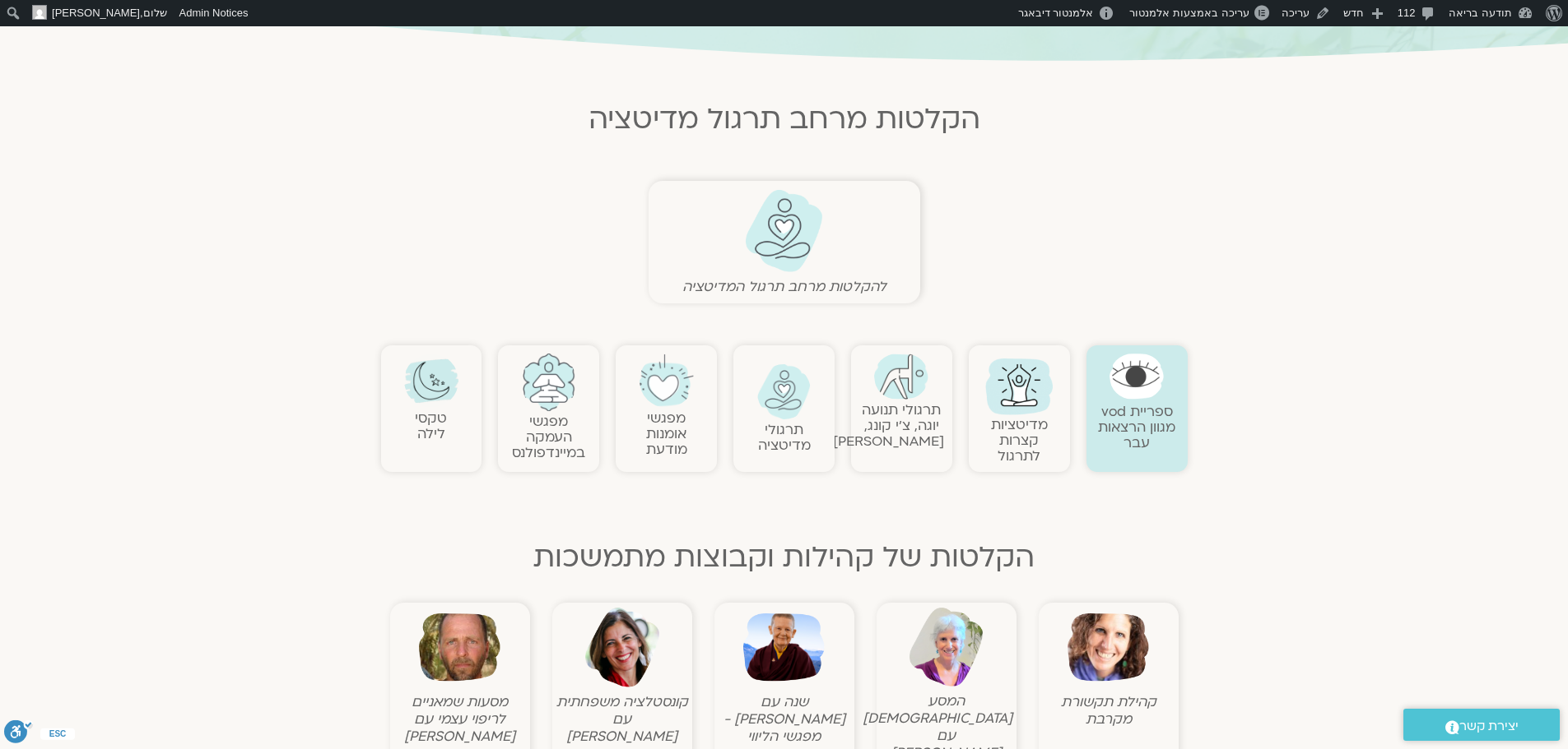
click at [780, 385] on img at bounding box center [784, 392] width 54 height 56
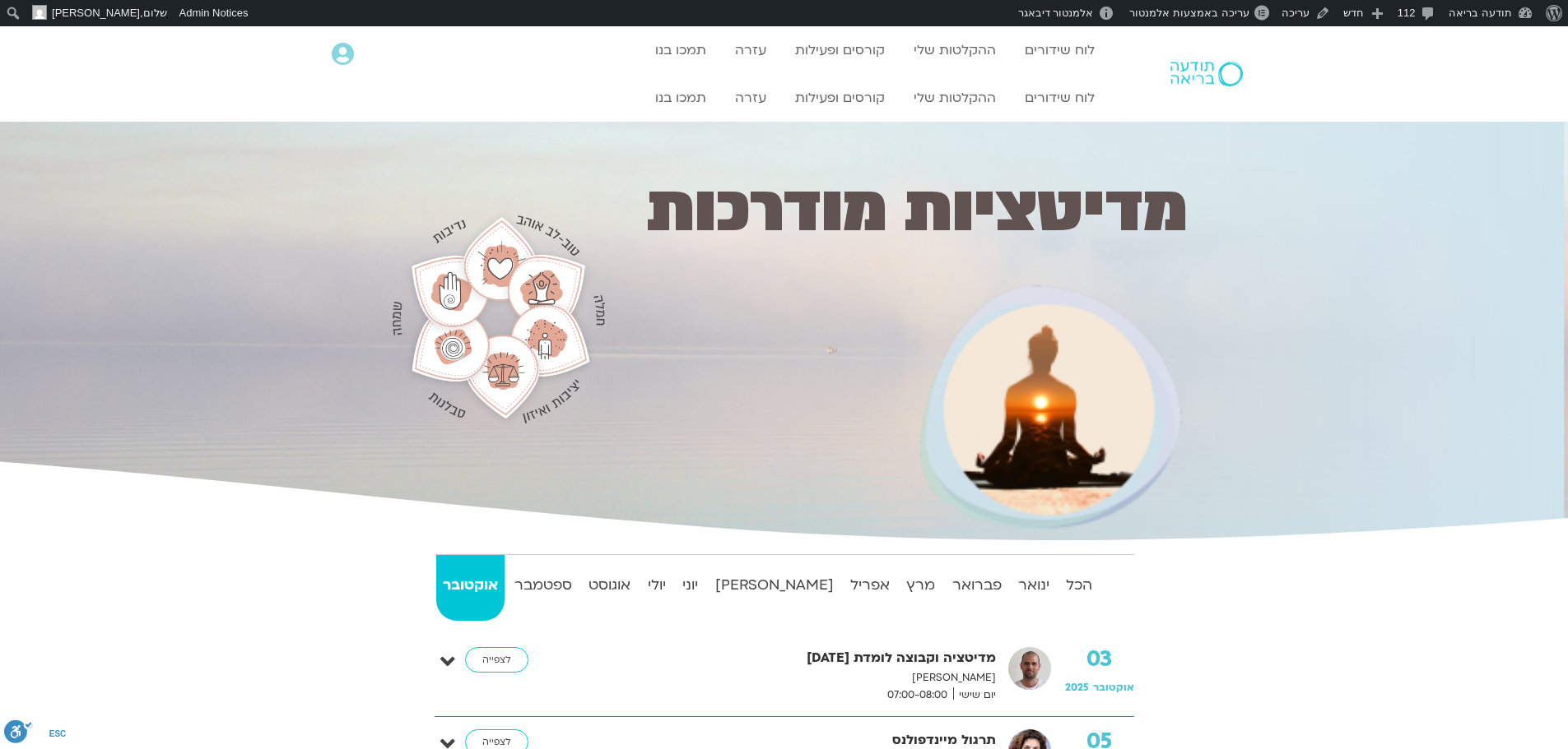
scroll to position [165, 0]
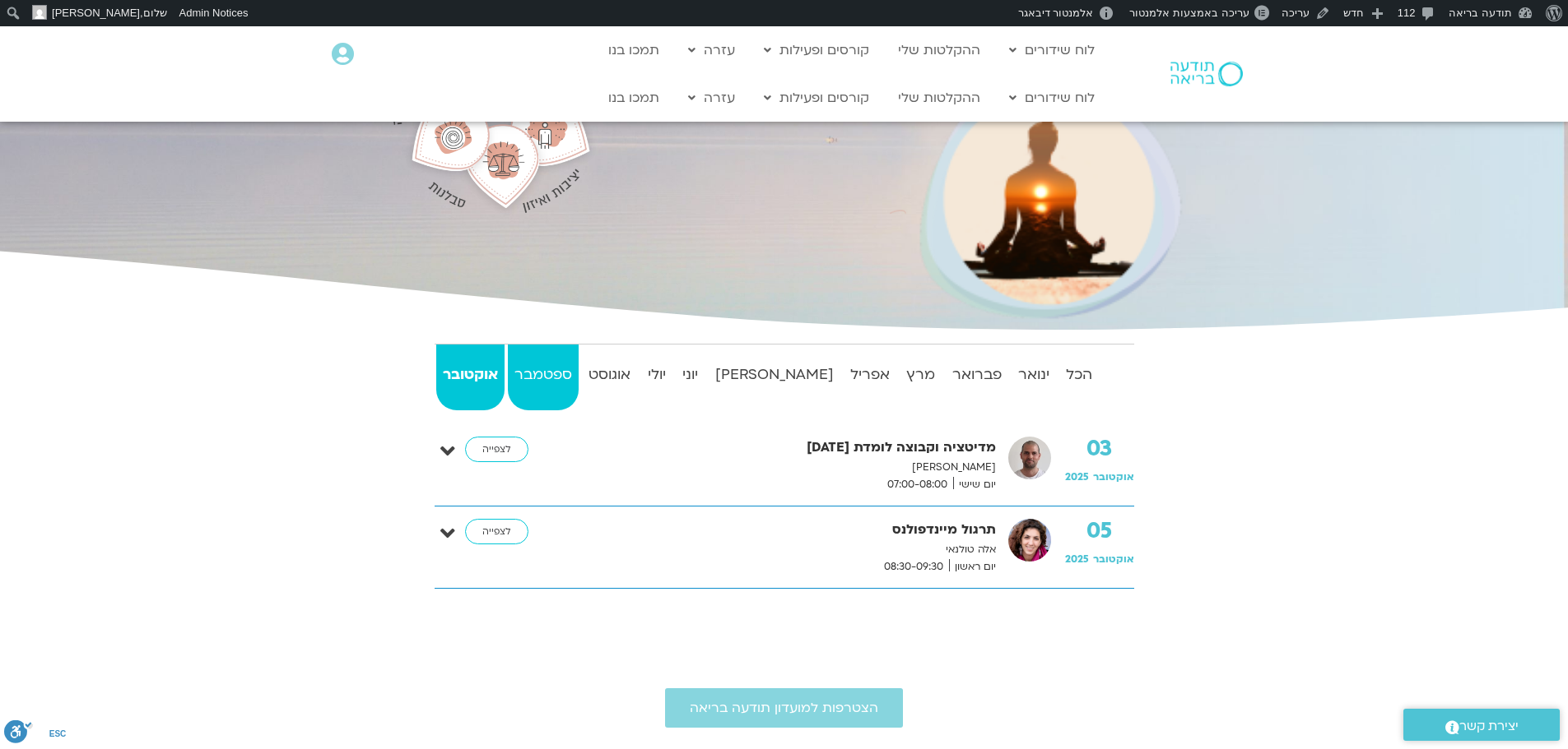
click at [565, 375] on strong "ספטמבר" at bounding box center [543, 375] width 71 height 25
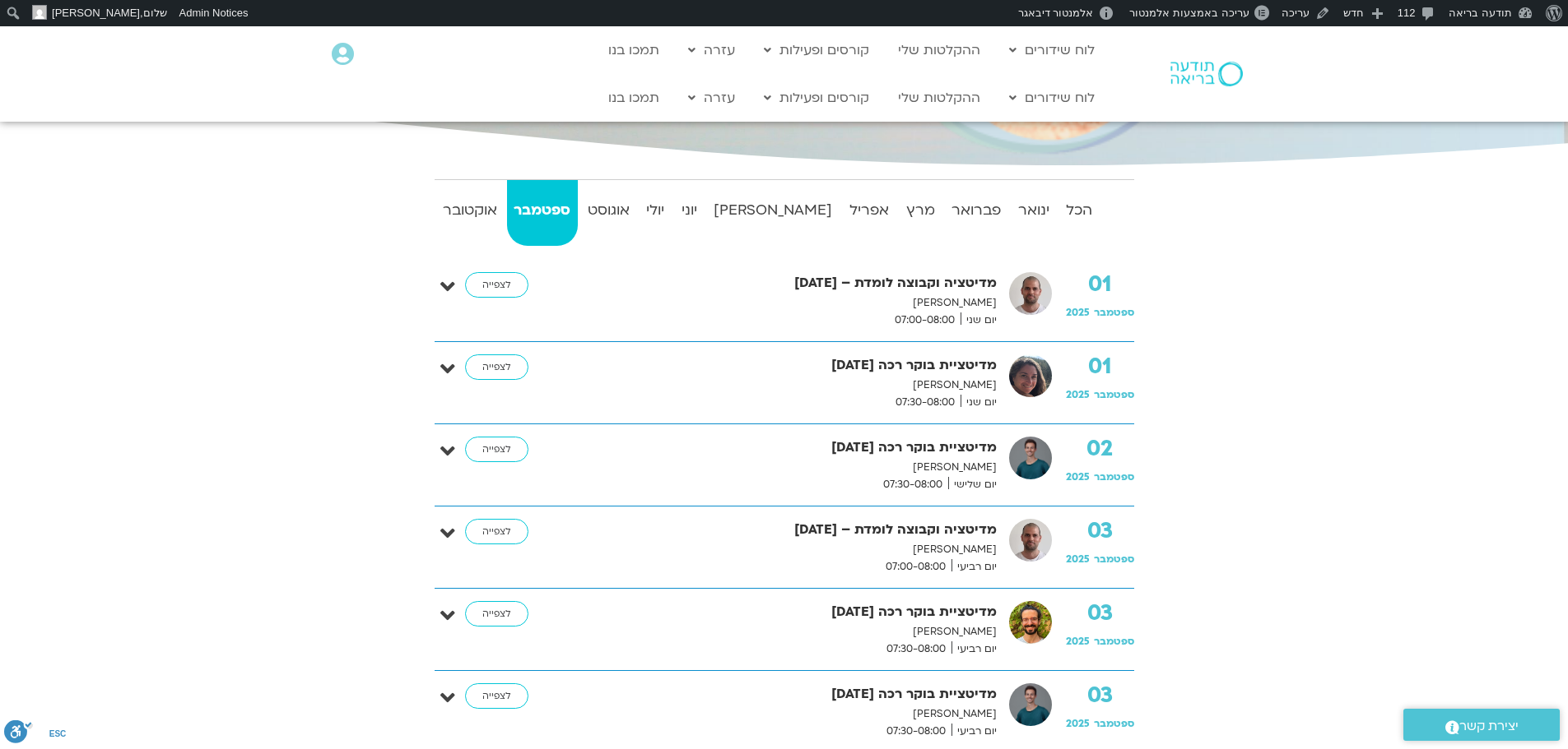
scroll to position [82, 0]
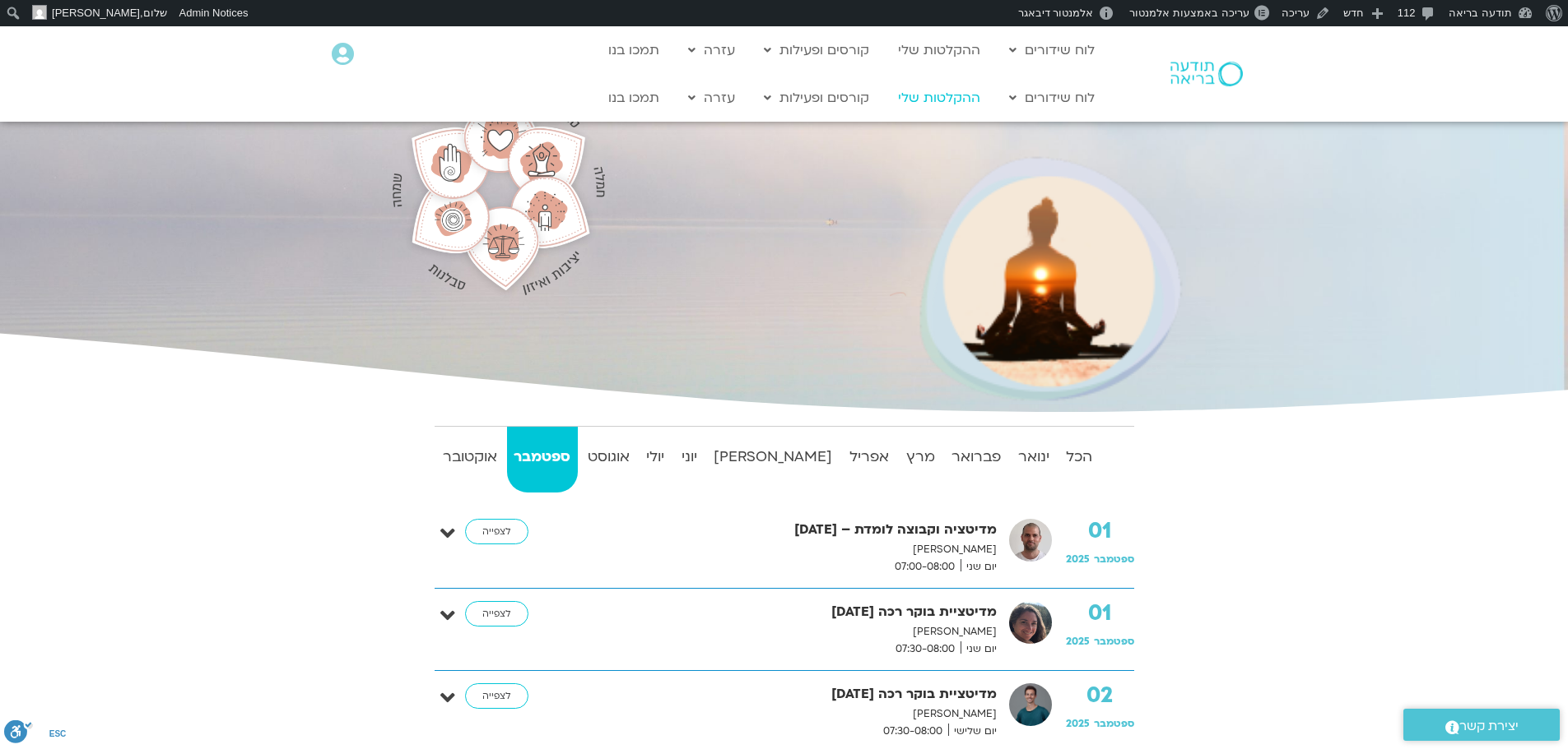
click at [955, 100] on link "ההקלטות שלי" at bounding box center [939, 98] width 99 height 31
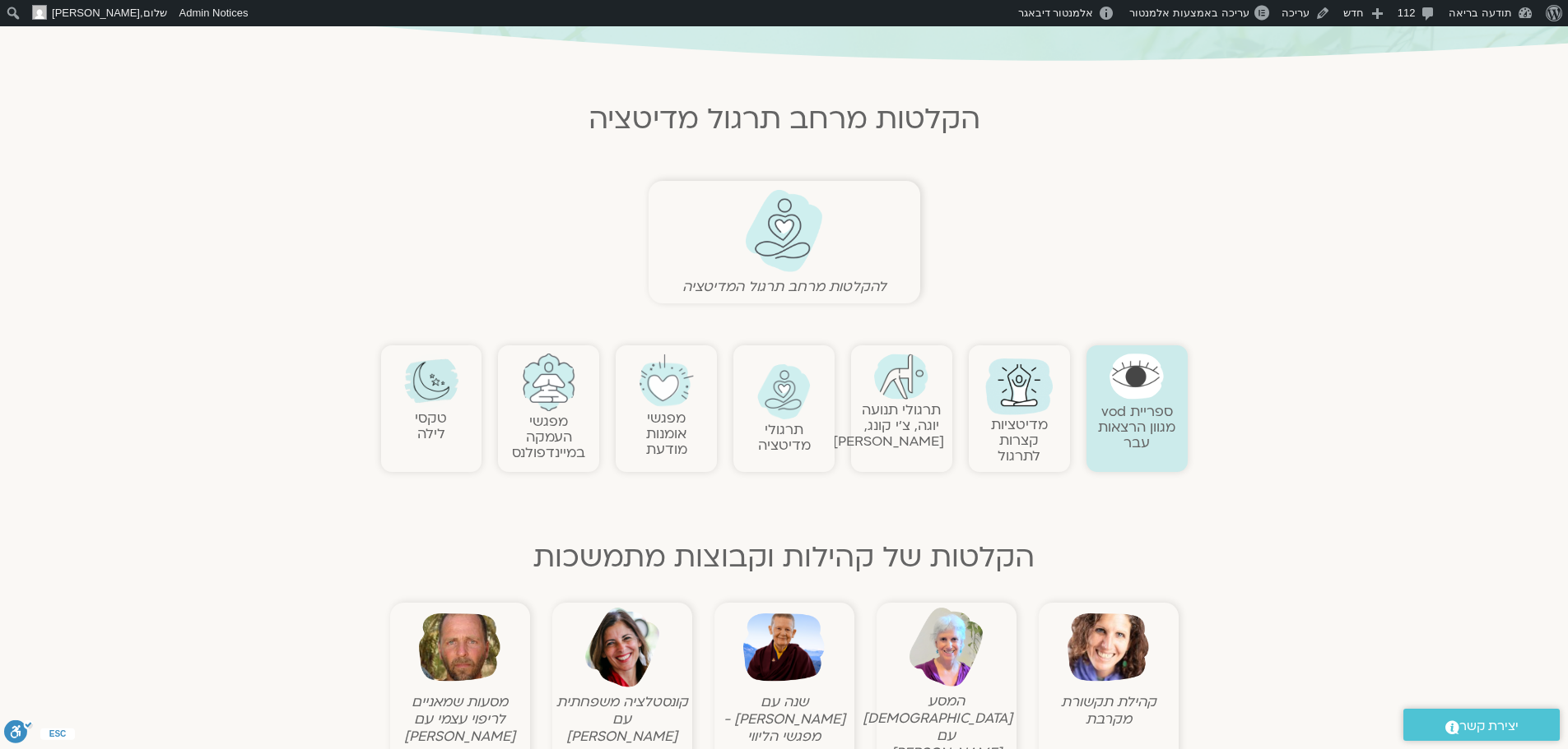
click at [905, 378] on img at bounding box center [900, 376] width 54 height 46
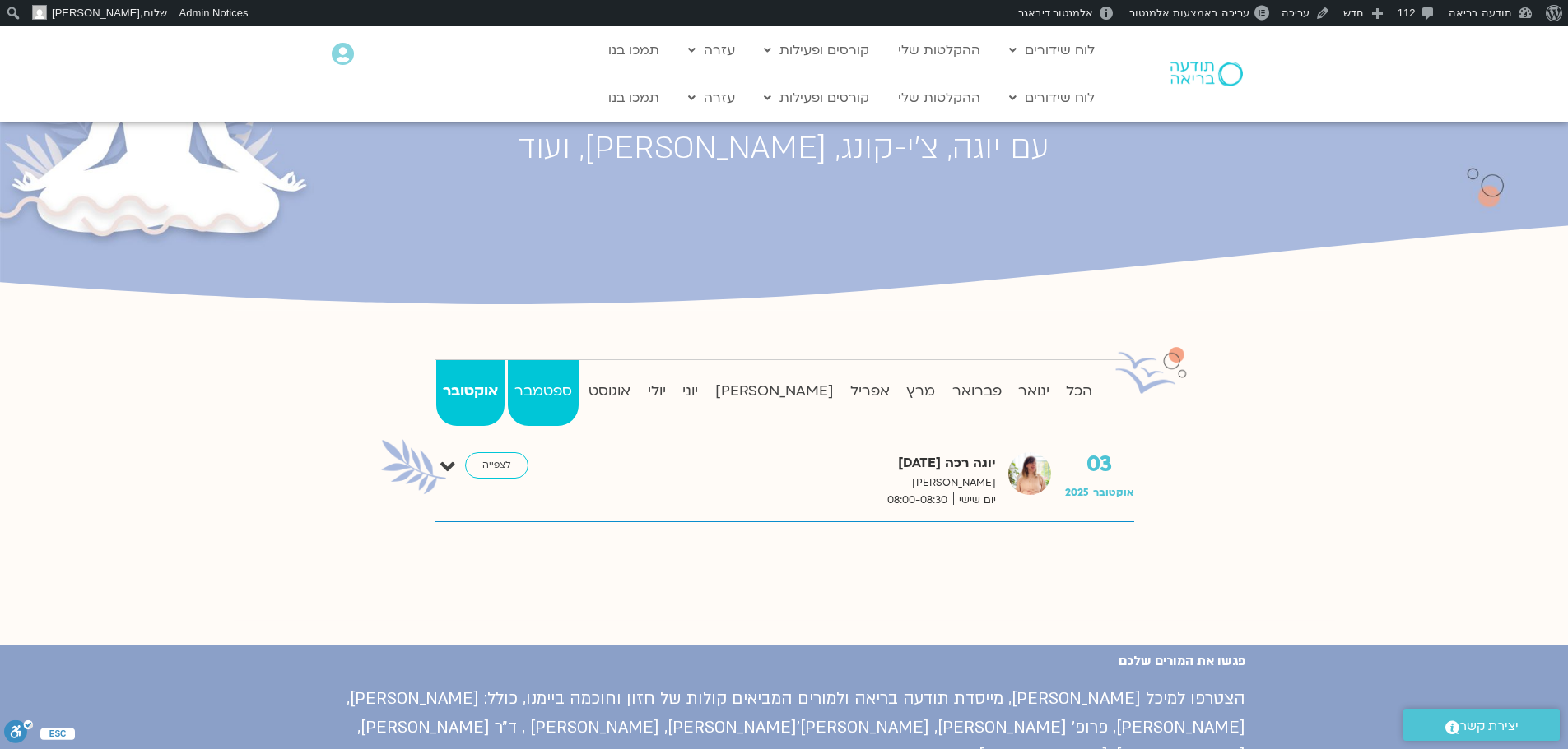
click at [563, 388] on strong "ספטמבר" at bounding box center [543, 392] width 71 height 25
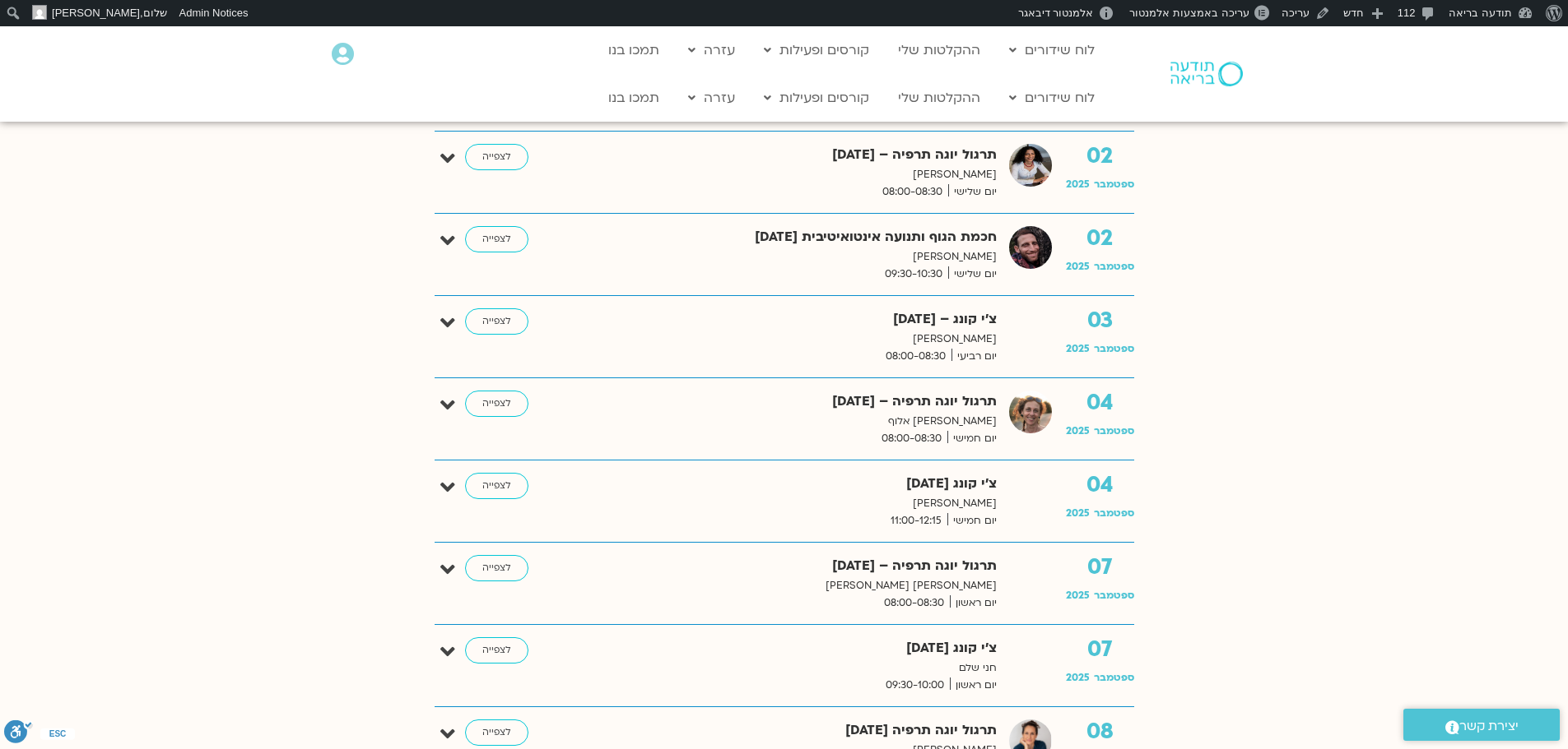
scroll to position [575, 0]
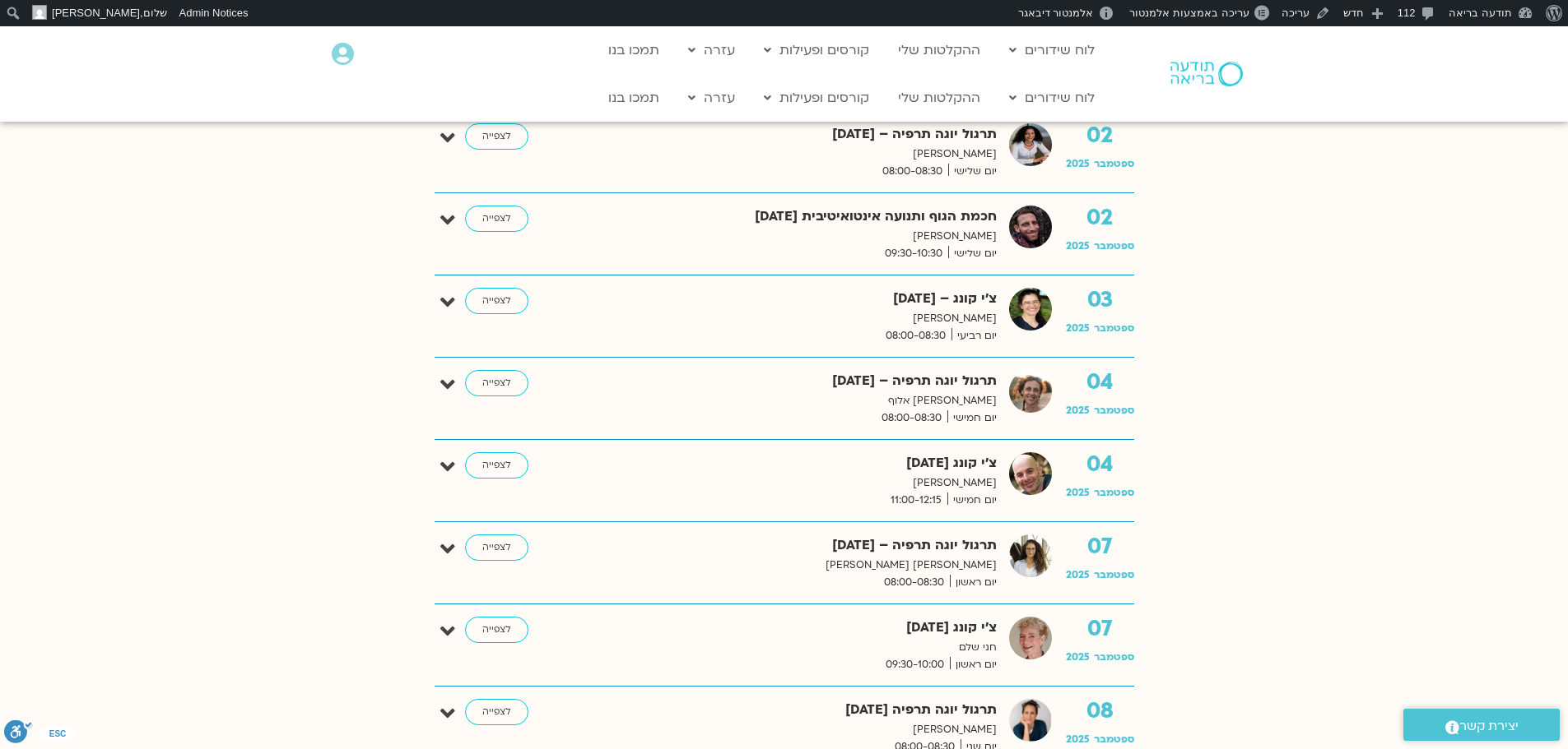
click at [932, 542] on strong "תרגול יוגה תרפיה – [DATE]" at bounding box center [780, 545] width 432 height 22
copy div "תרגול יוגה תרפיה – [DATE]"
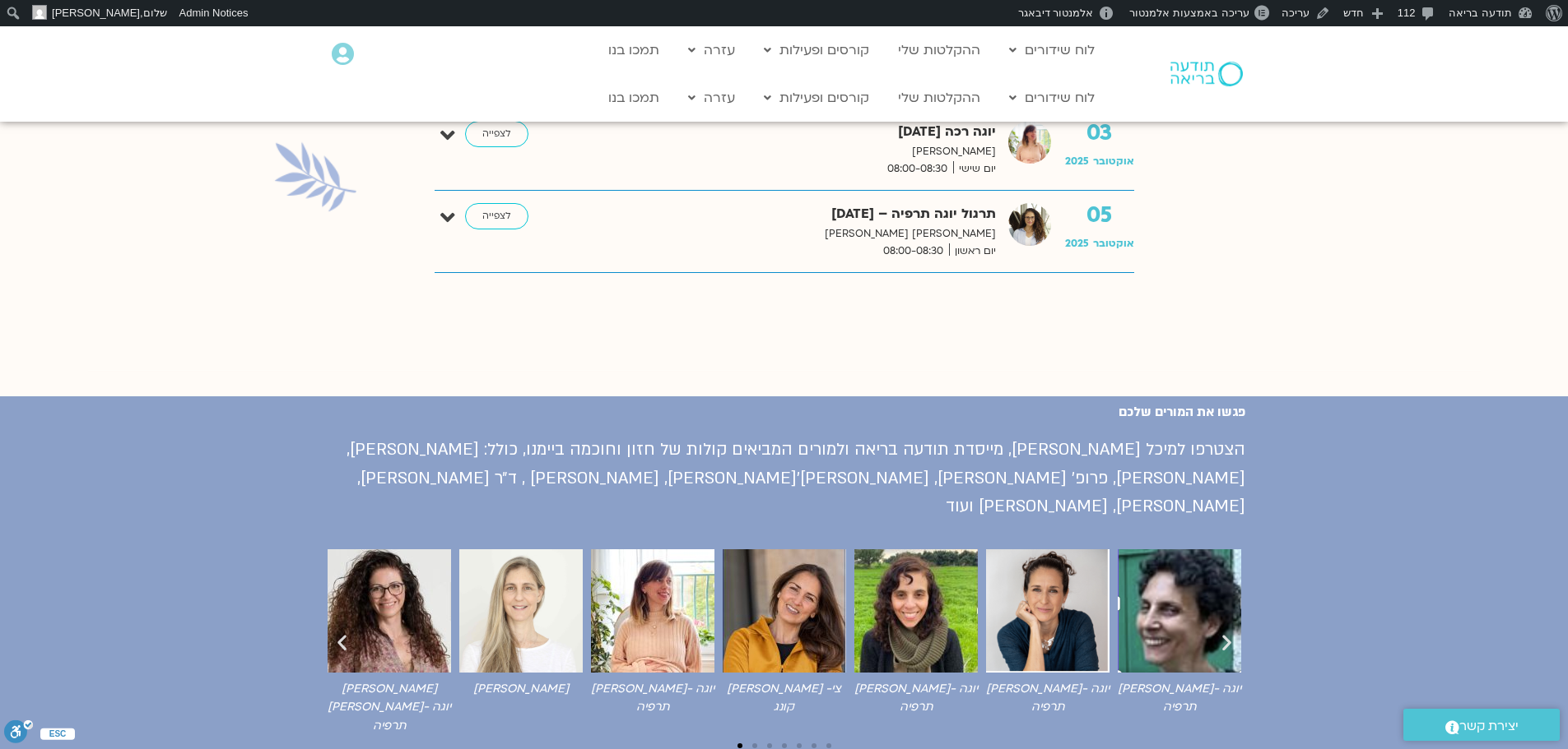
scroll to position [494, 0]
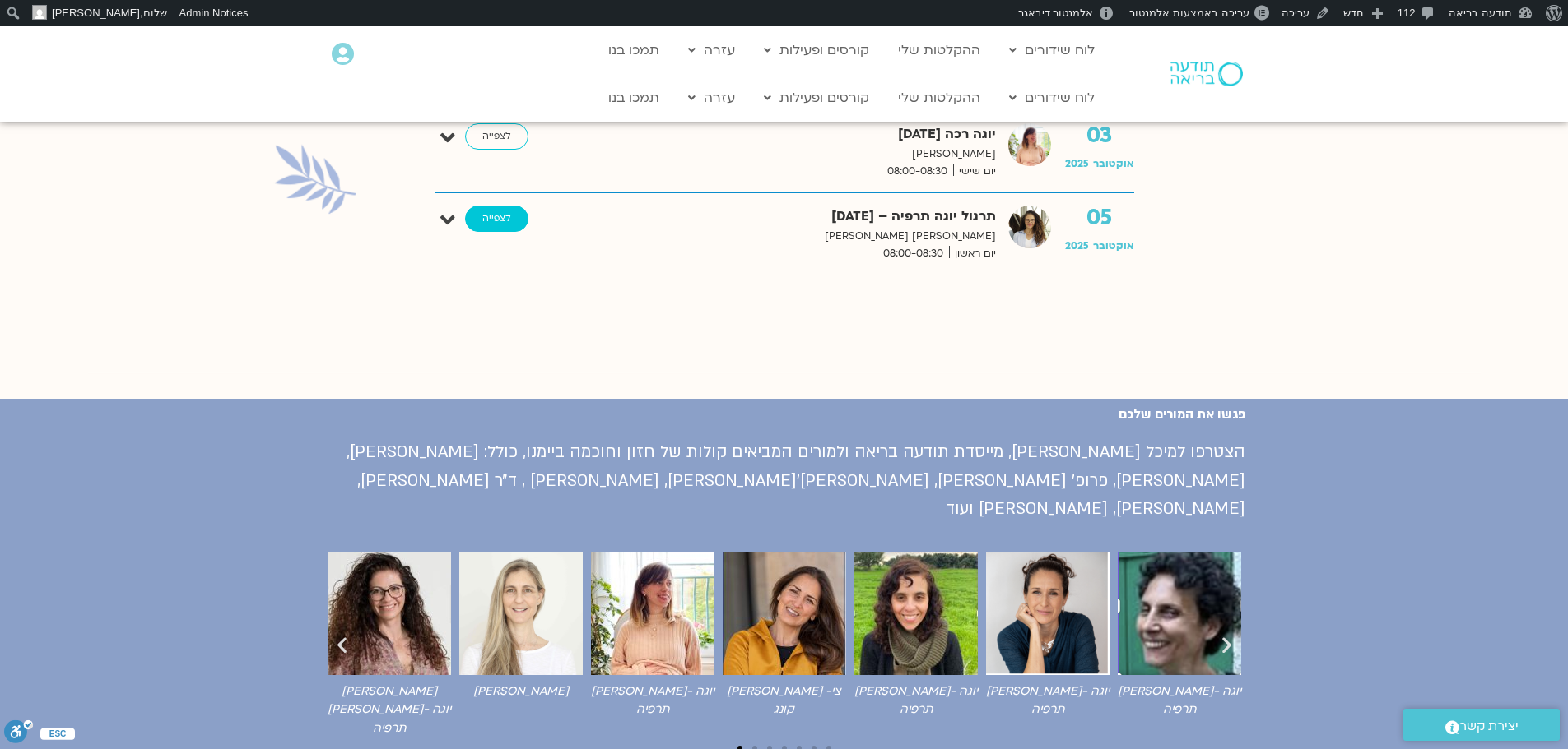
click at [516, 213] on link "לצפייה" at bounding box center [496, 219] width 64 height 27
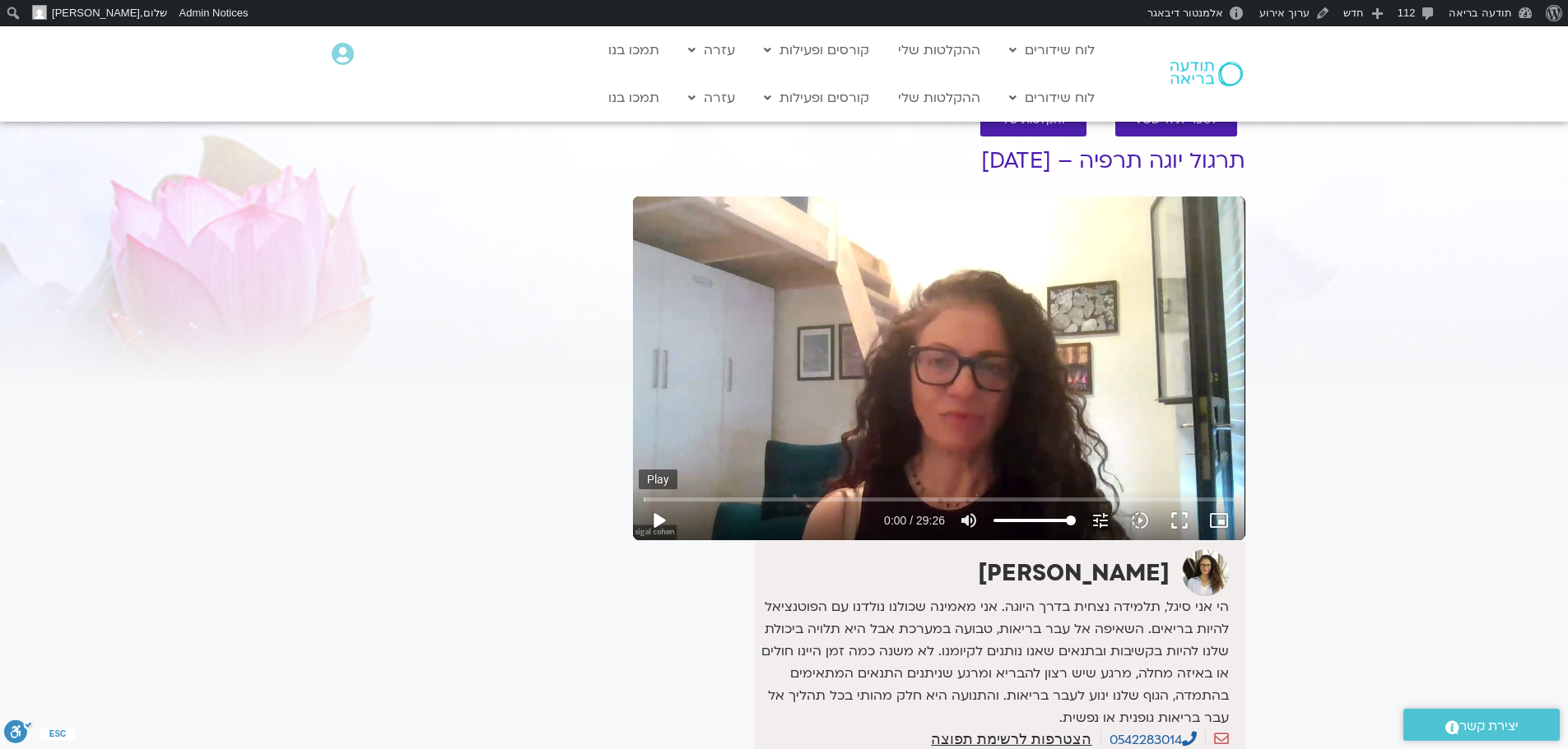
click at [658, 519] on button "play_arrow" at bounding box center [658, 521] width 40 height 40
click at [655, 517] on button "pause" at bounding box center [658, 521] width 40 height 40
type input "10.058046"
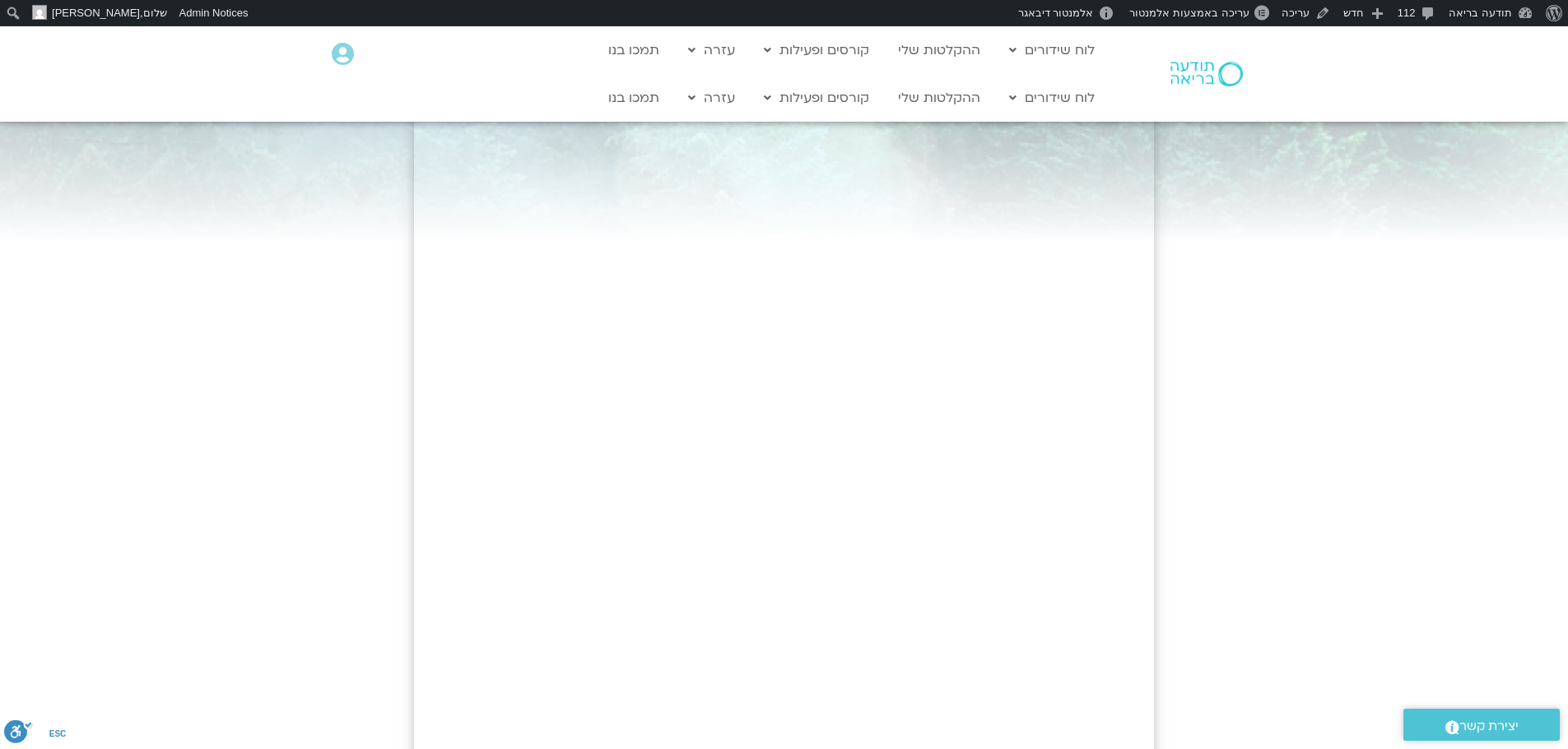
scroll to position [247, 0]
